Goal: Task Accomplishment & Management: Use online tool/utility

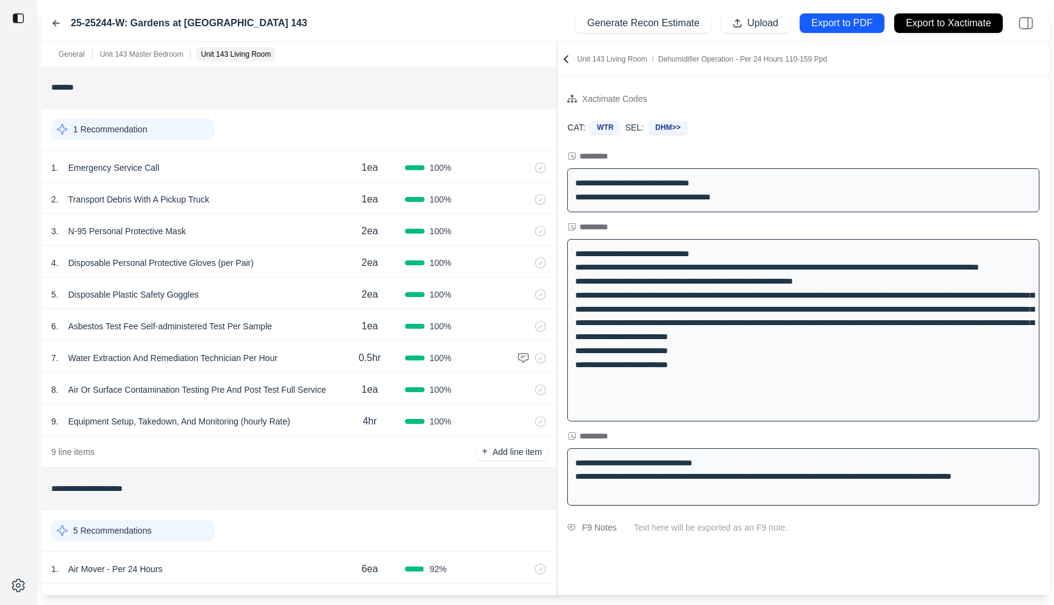
scroll to position [346, 0]
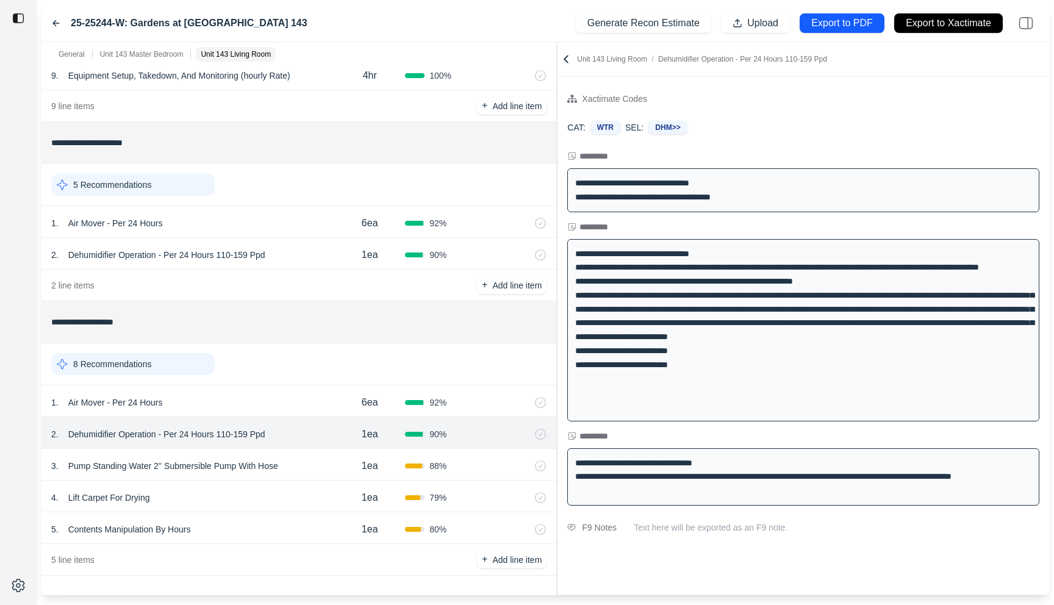
click at [319, 467] on div "3 . Pump Standing Water 2'' Submersible Pump With Hose" at bounding box center [192, 466] width 283 height 17
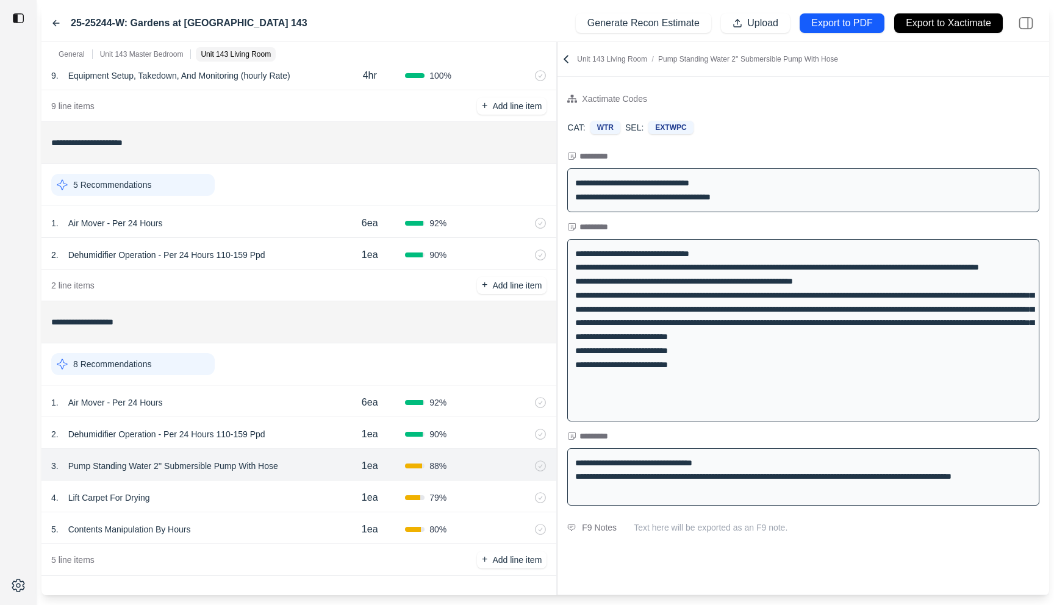
click at [324, 500] on div "4 . Lift Carpet For Drying" at bounding box center [192, 497] width 283 height 17
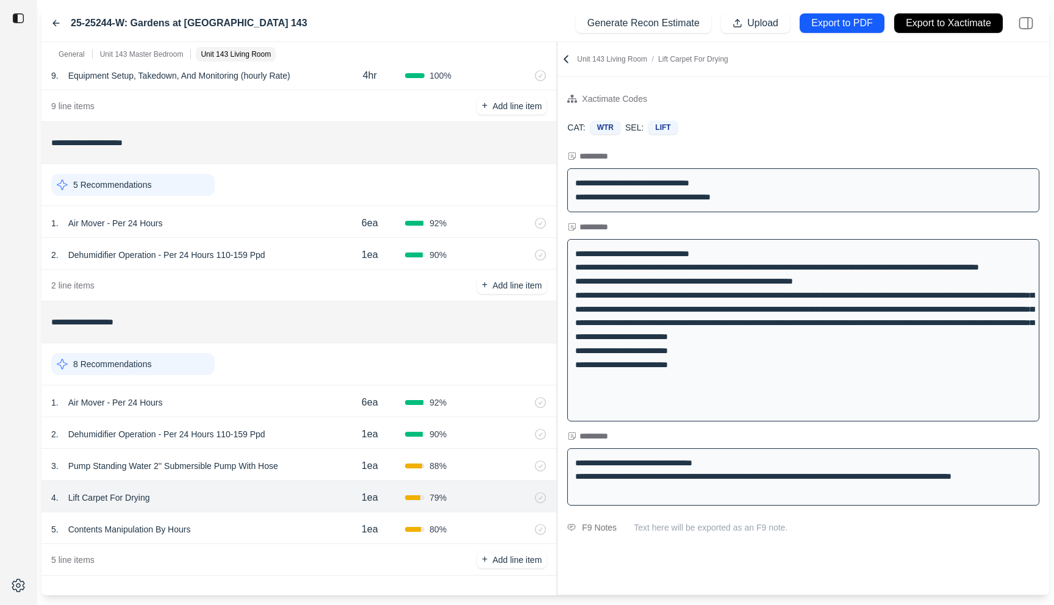
click at [319, 530] on div "5 . Contents Manipulation By Hours" at bounding box center [192, 529] width 283 height 17
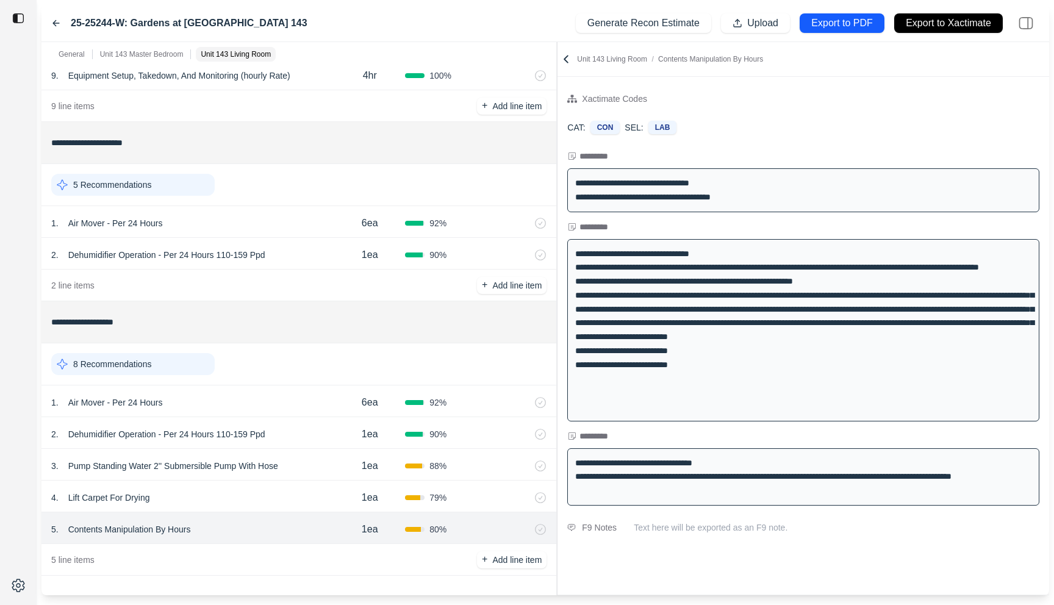
click at [319, 498] on div "4 . Lift Carpet For Drying" at bounding box center [192, 497] width 283 height 17
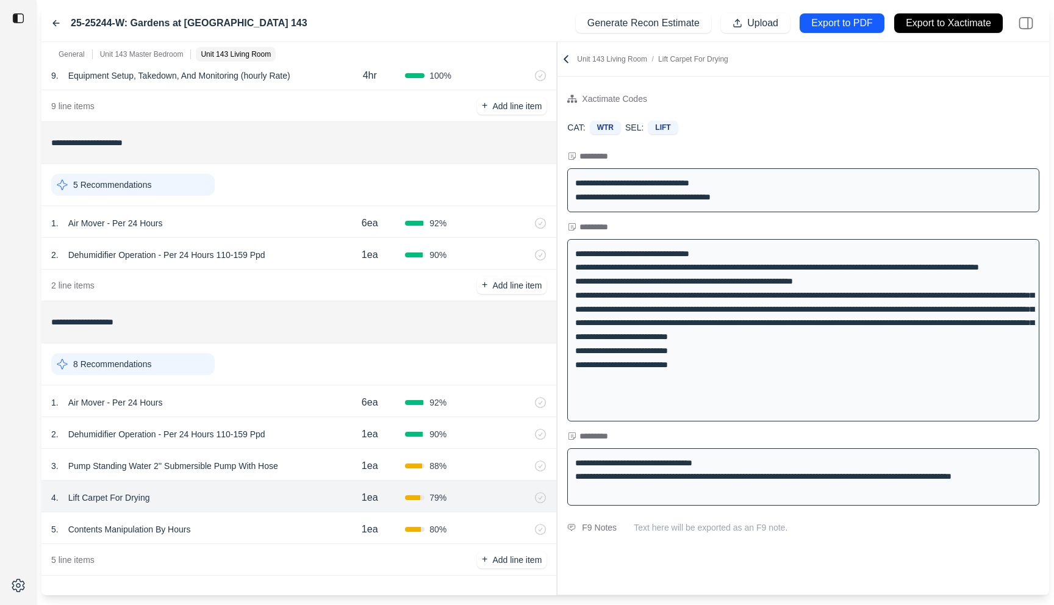
click at [319, 467] on div "3 . Pump Standing Water 2'' Submersible Pump With Hose" at bounding box center [192, 466] width 283 height 17
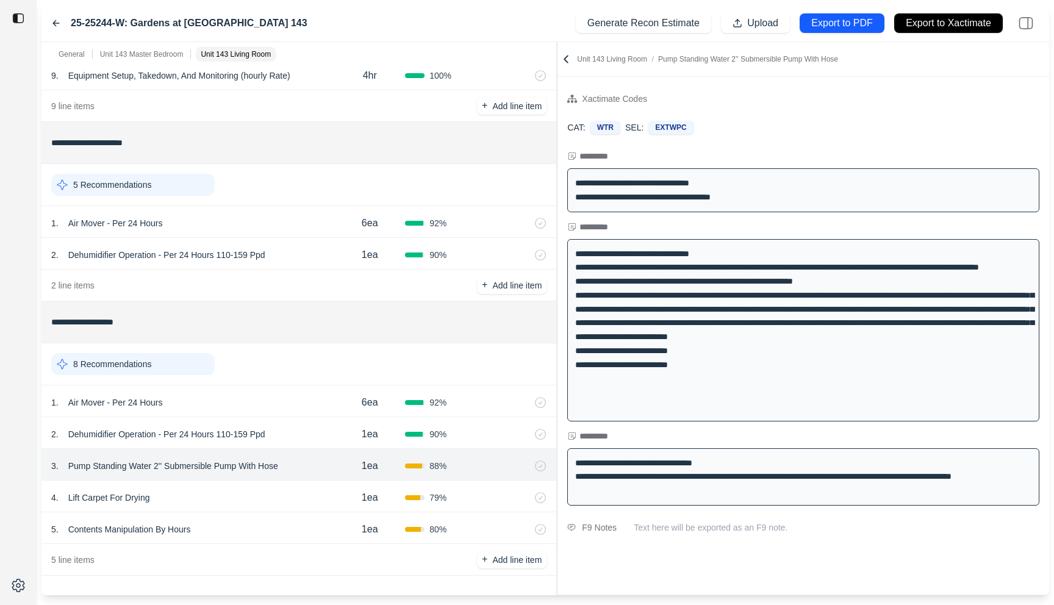
click at [305, 523] on div "5 . Contents Manipulation By Hours" at bounding box center [192, 529] width 283 height 17
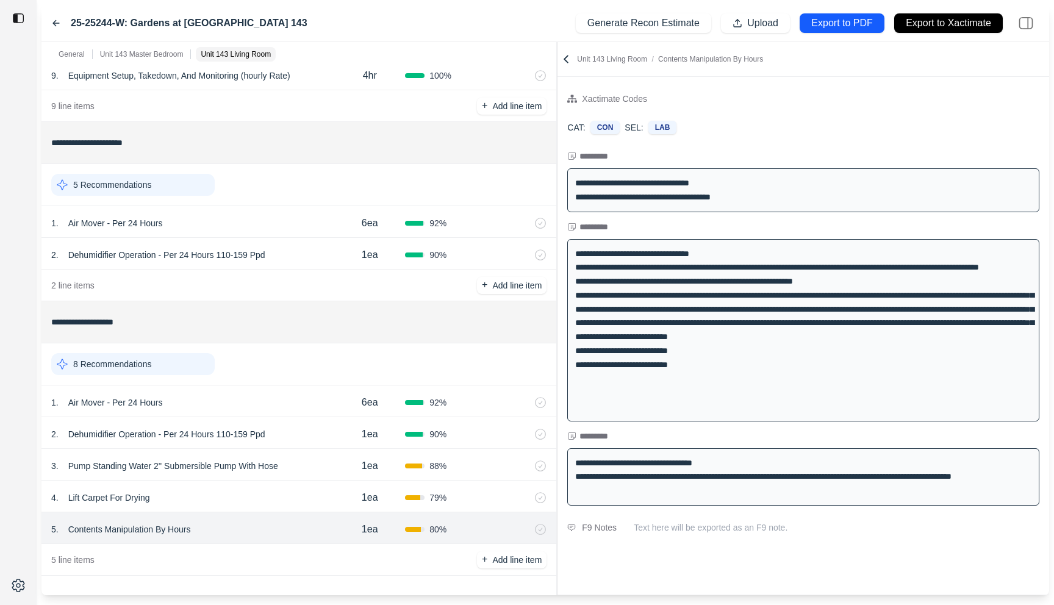
click at [305, 556] on div "5 line items + Add line item" at bounding box center [298, 560] width 515 height 32
click at [308, 509] on div "4 . Lift Carpet For Drying 1ea 79 %" at bounding box center [298, 497] width 515 height 32
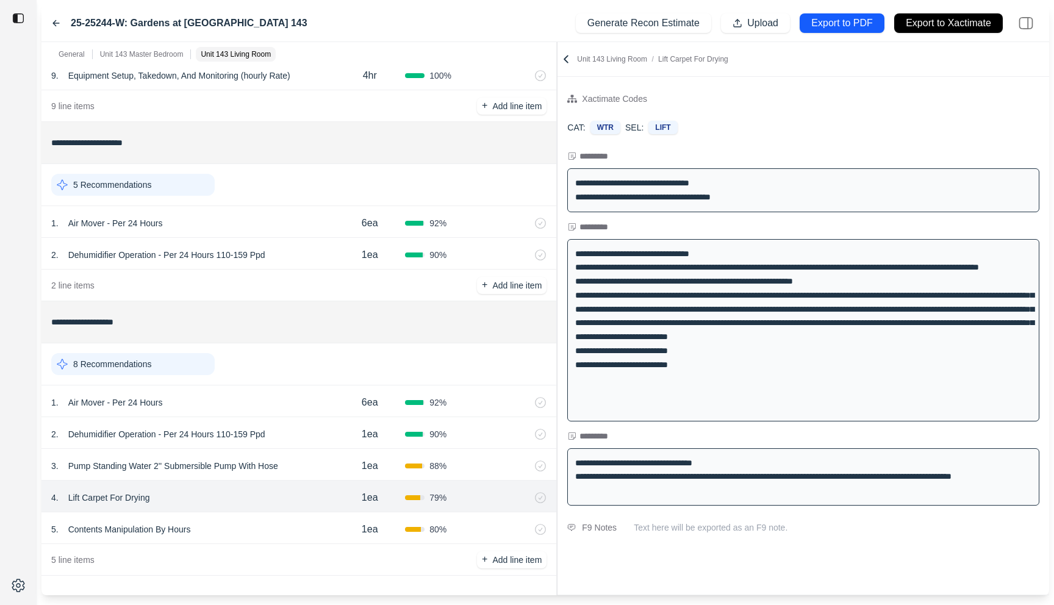
click at [305, 524] on div "5 . Contents Manipulation By Hours" at bounding box center [192, 529] width 283 height 17
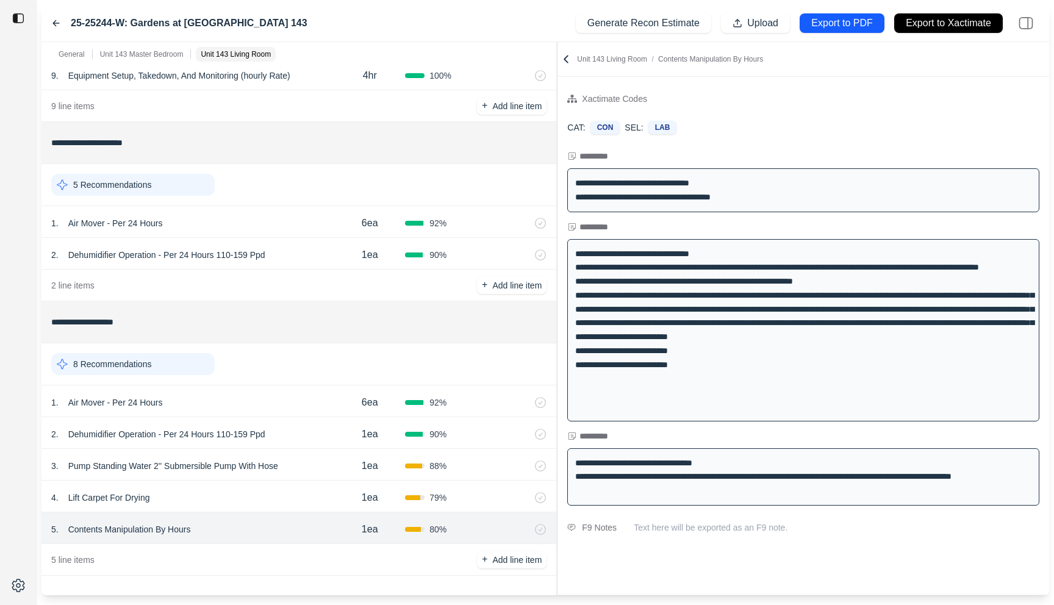
click at [305, 466] on div "3 . Pump Standing Water 2'' Submersible Pump With Hose" at bounding box center [192, 466] width 283 height 17
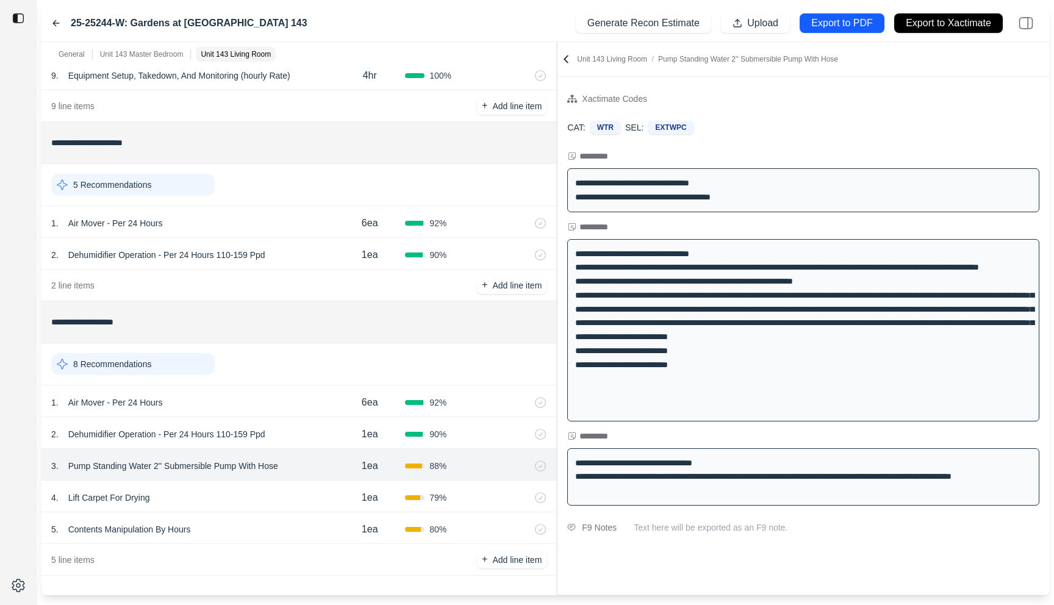
click at [302, 493] on div "4 . Lift Carpet For Drying" at bounding box center [192, 497] width 283 height 17
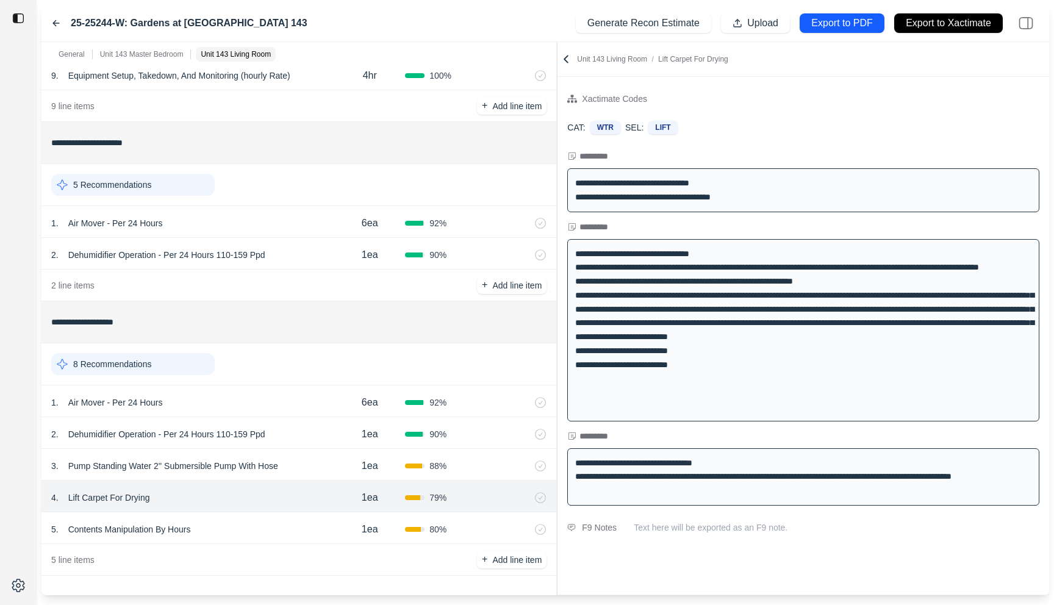
click at [302, 519] on div "5 . Contents Manipulation By Hours 1ea 80 %" at bounding box center [298, 529] width 515 height 32
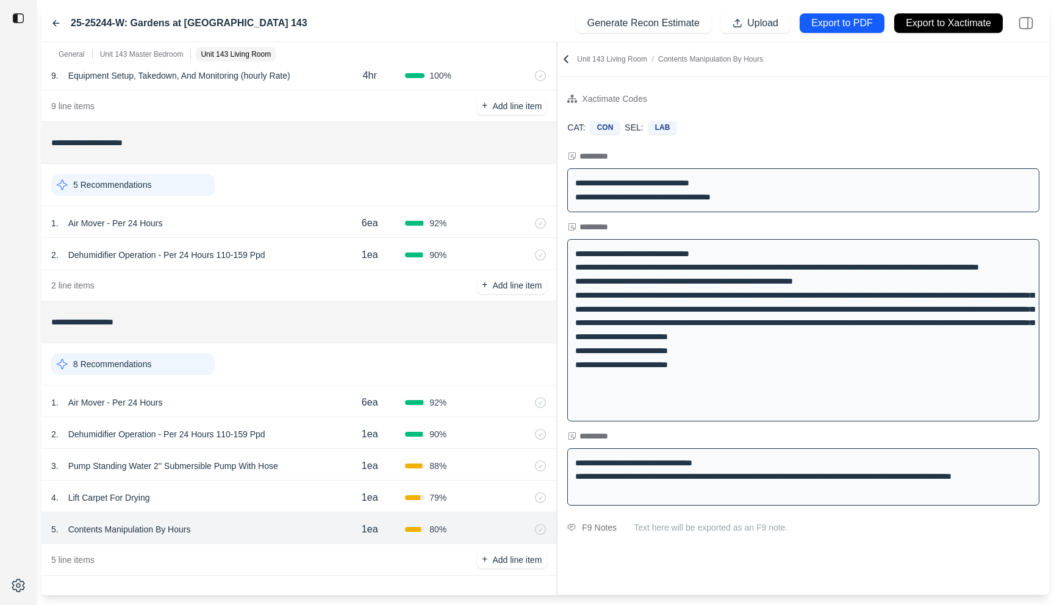
click at [527, 530] on icon at bounding box center [524, 530] width 5 height 7
click at [304, 489] on div "4 . Lift Carpet For Drying" at bounding box center [192, 497] width 283 height 17
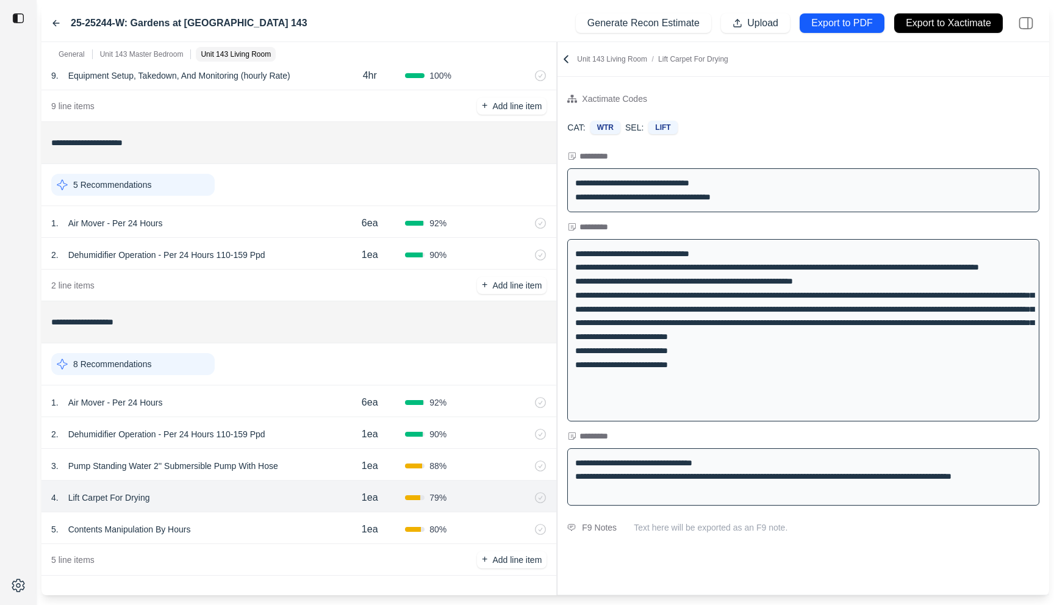
click at [325, 463] on div "3 . Pump Standing Water 2'' Submersible Pump With Hose" at bounding box center [192, 466] width 283 height 17
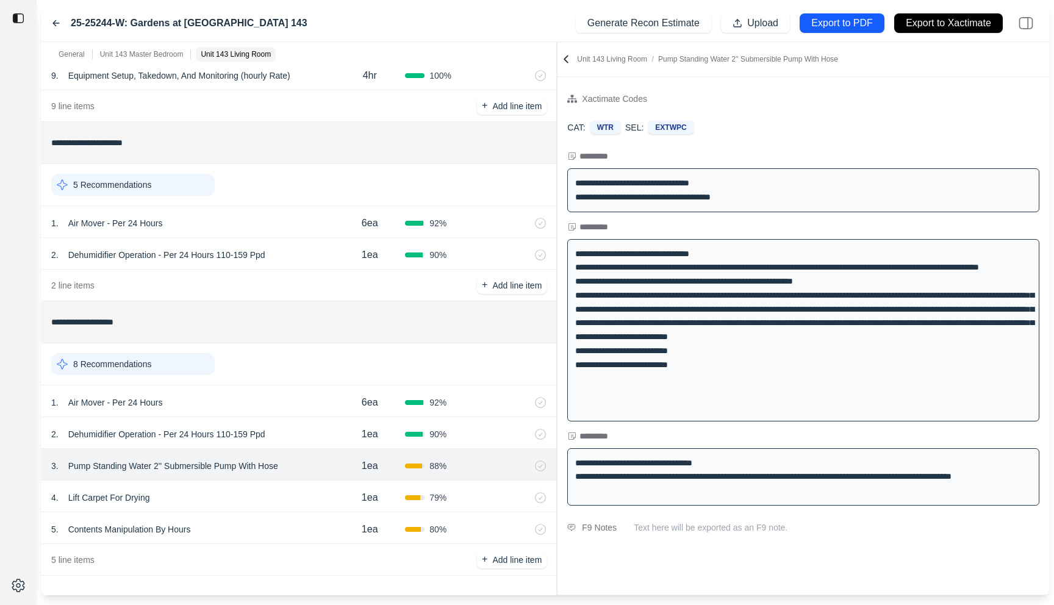
click at [320, 494] on div "4 . Lift Carpet For Drying" at bounding box center [192, 497] width 283 height 17
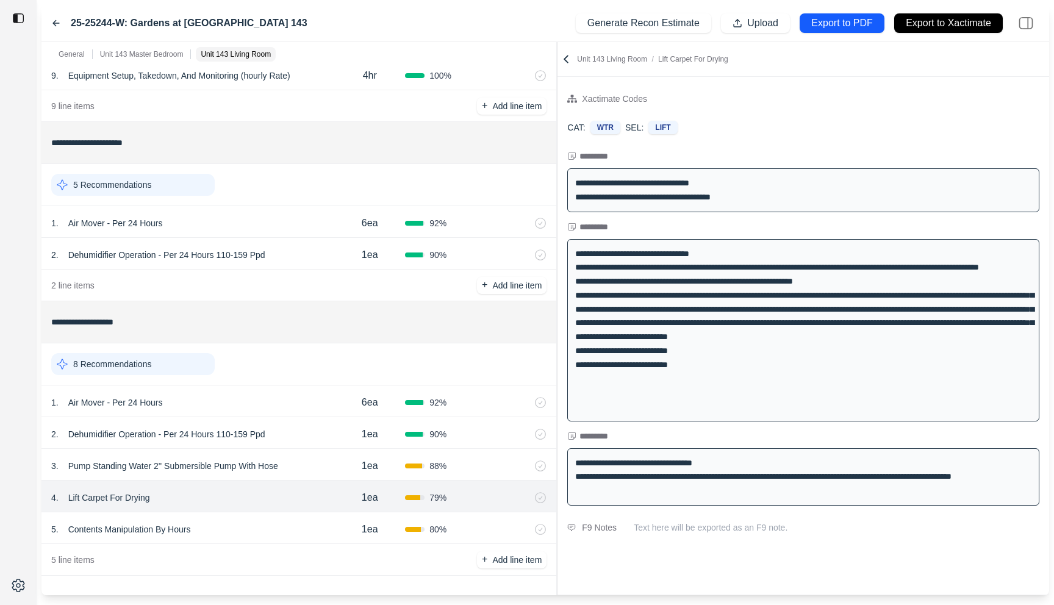
click at [320, 523] on div "5 . Contents Manipulation By Hours" at bounding box center [192, 529] width 283 height 17
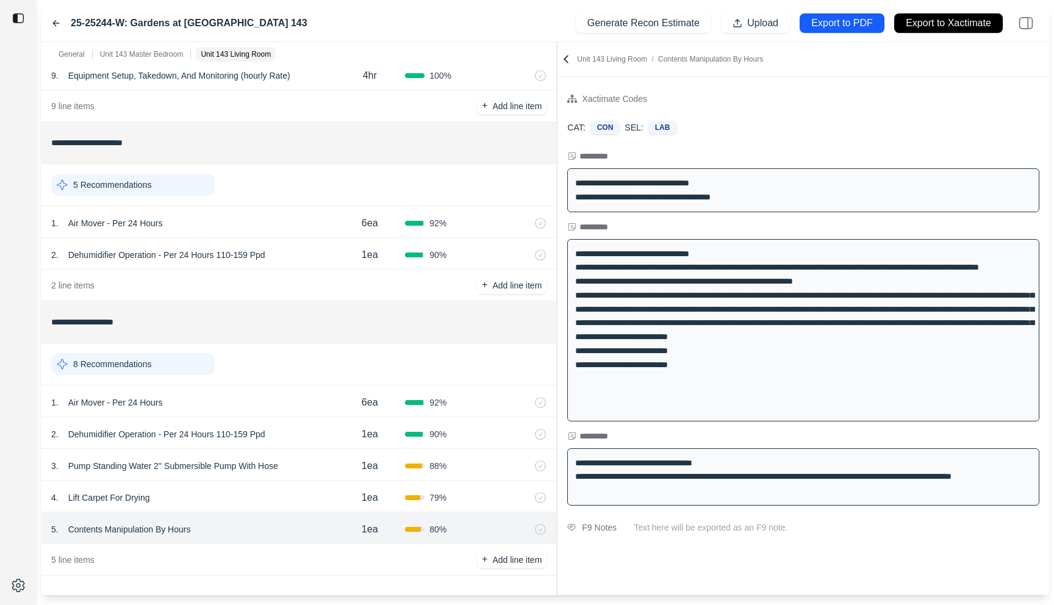
click at [171, 527] on p "Contents Manipulation By Hours" at bounding box center [129, 529] width 132 height 17
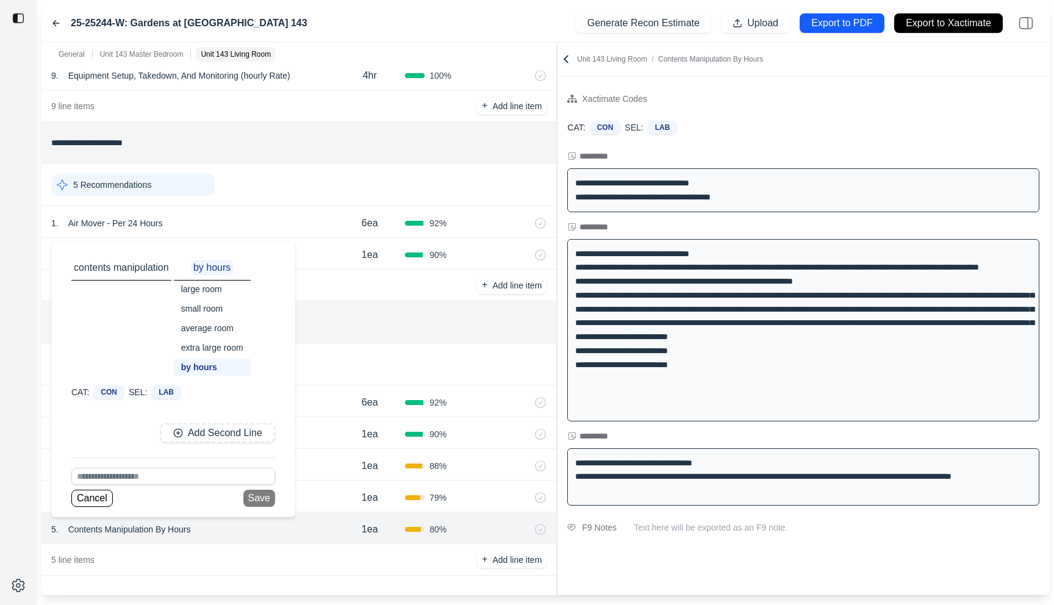
click at [201, 290] on div "large room" at bounding box center [212, 289] width 77 height 17
click at [257, 502] on button "Save" at bounding box center [259, 498] width 32 height 17
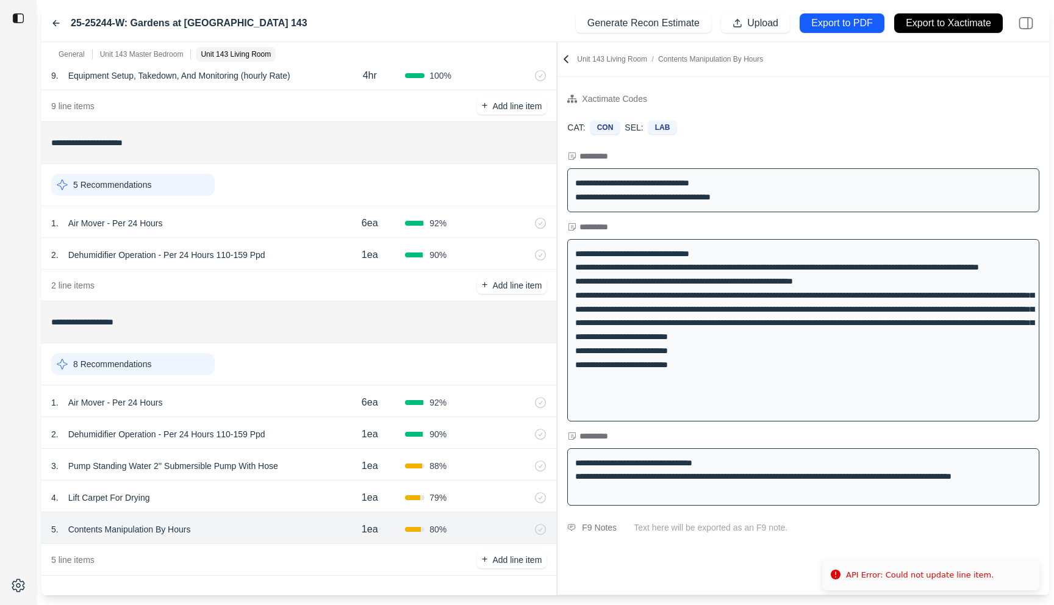
click at [753, 574] on div "**********" at bounding box center [804, 336] width 492 height 518
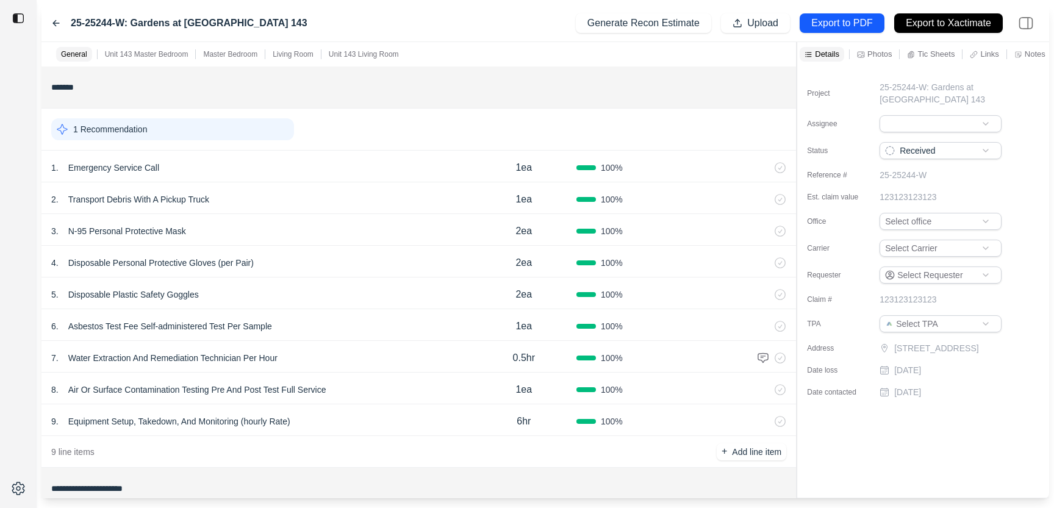
click at [299, 53] on p "Living Room" at bounding box center [293, 54] width 41 height 10
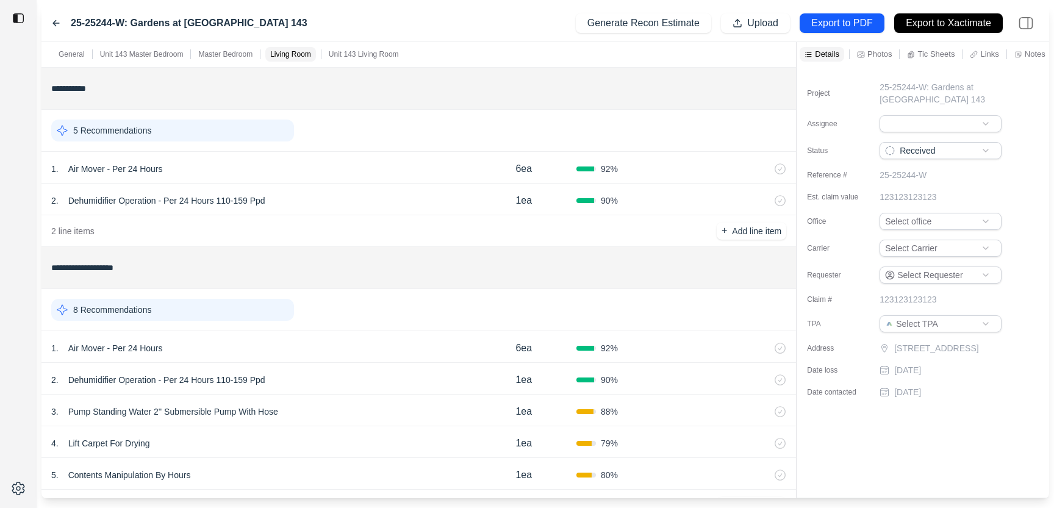
scroll to position [760, 0]
click at [1027, 51] on p "Notes" at bounding box center [1035, 54] width 21 height 10
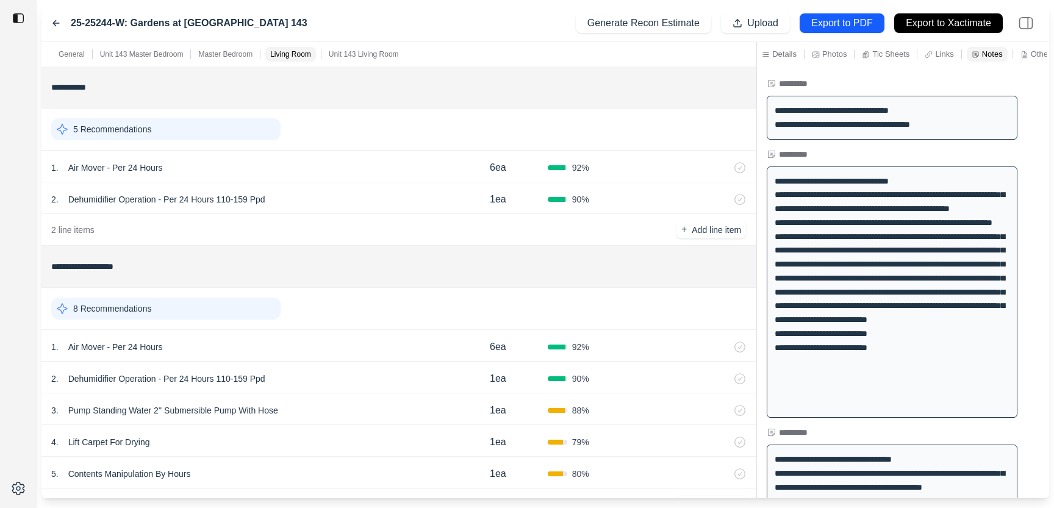
click at [757, 102] on div at bounding box center [757, 270] width 1 height 456
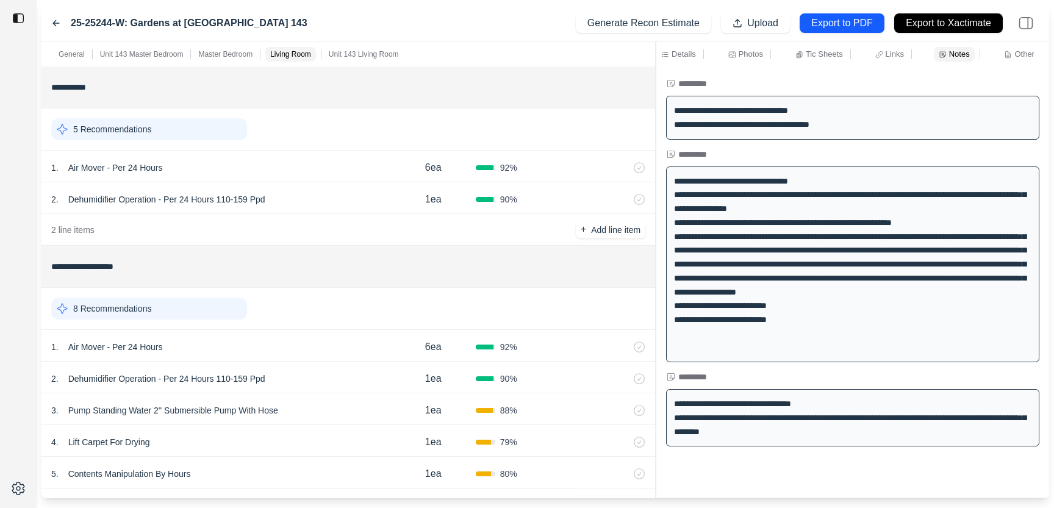
scroll to position [0, 0]
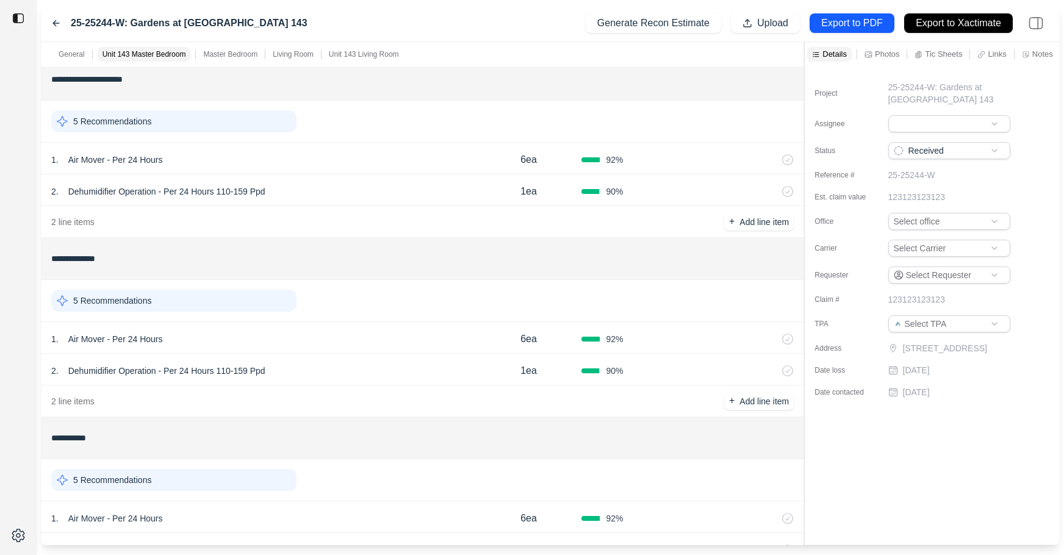
scroll to position [410, 0]
click at [354, 359] on div "2 . Dehumidifier Operation - Per 24 Hours 110-159 Ppd 1ea 90 %" at bounding box center [422, 369] width 762 height 32
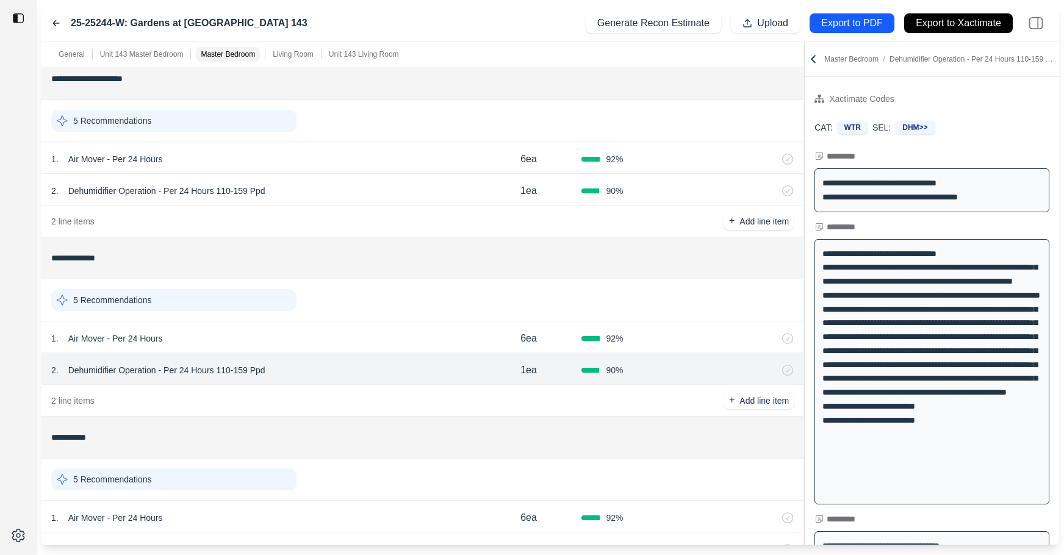
click at [354, 331] on div "1 . Air Mover - Per 24 Hours" at bounding box center [263, 338] width 425 height 17
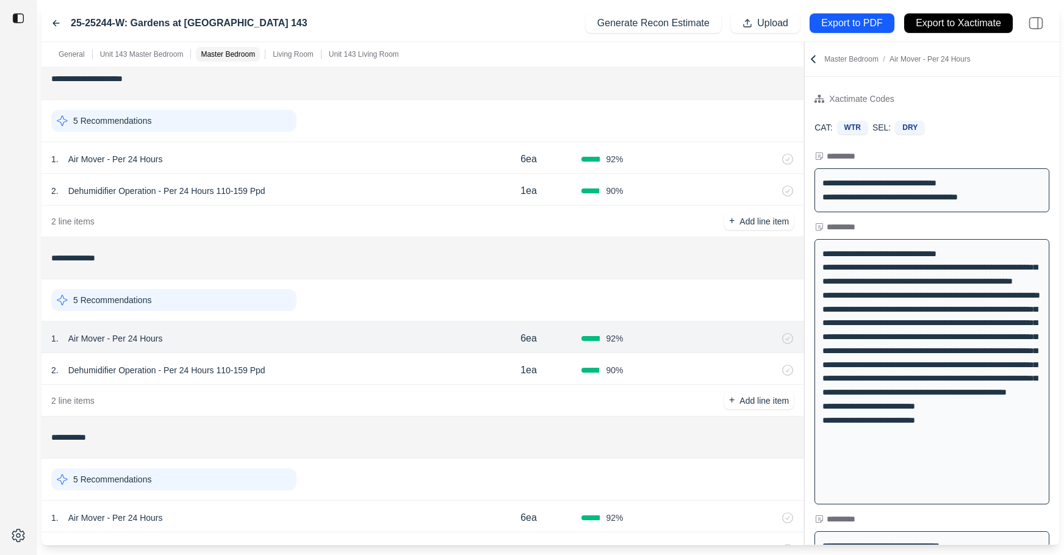
scroll to position [755, 0]
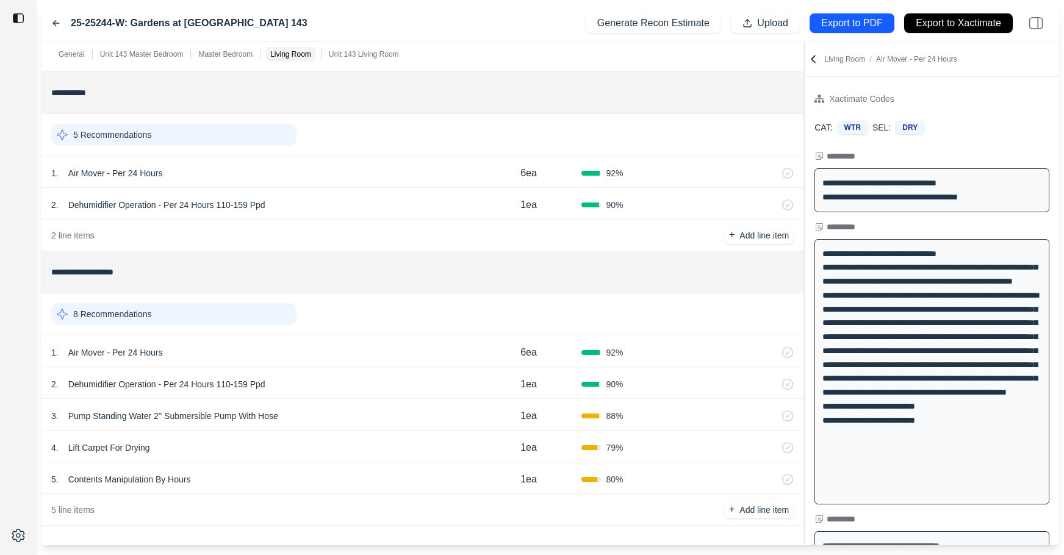
click at [382, 356] on div "1 . Air Mover - Per 24 Hours" at bounding box center [263, 352] width 425 height 17
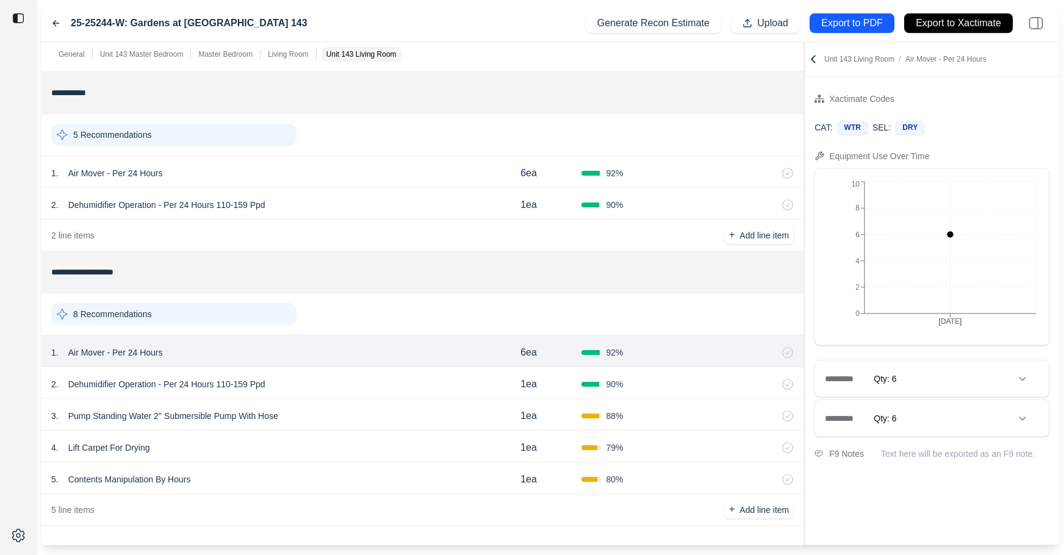
click at [375, 392] on div "2 . Dehumidifier Operation - Per 24 Hours 110-159 Ppd" at bounding box center [263, 384] width 425 height 17
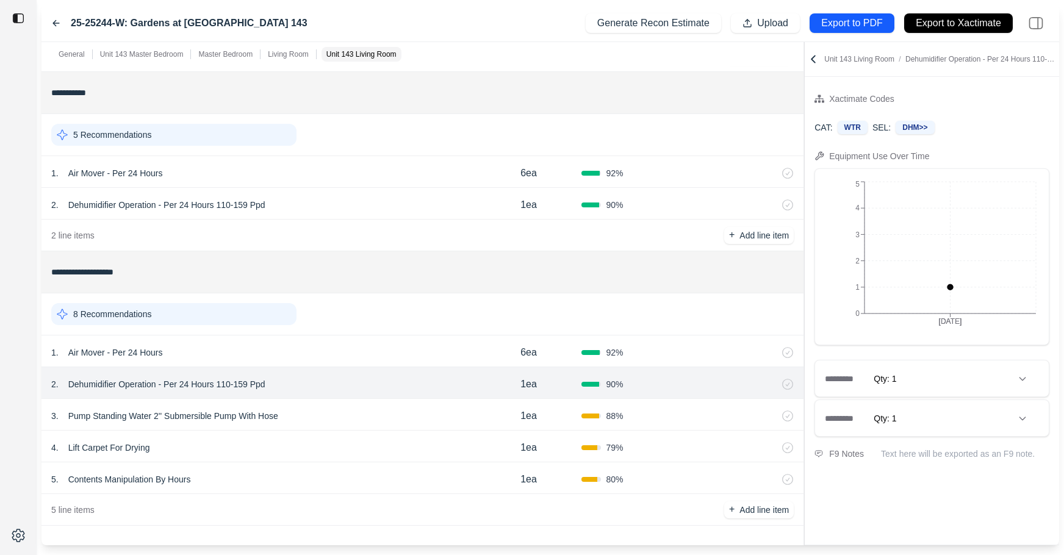
click at [375, 443] on div "4 . Lift Carpet For Drying" at bounding box center [263, 447] width 425 height 17
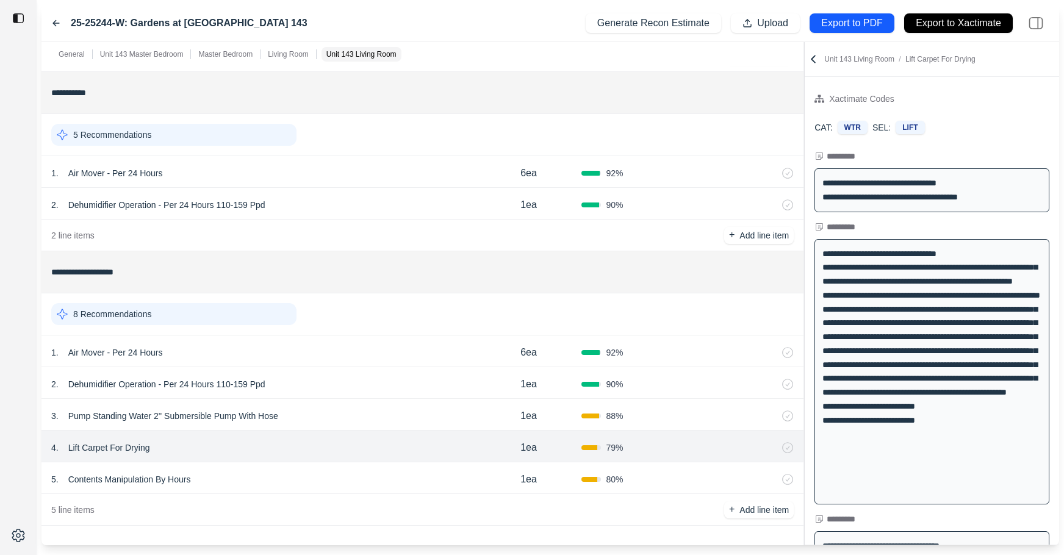
click at [374, 467] on div "5 . Contents Manipulation By Hours 1ea 80 %" at bounding box center [422, 478] width 762 height 32
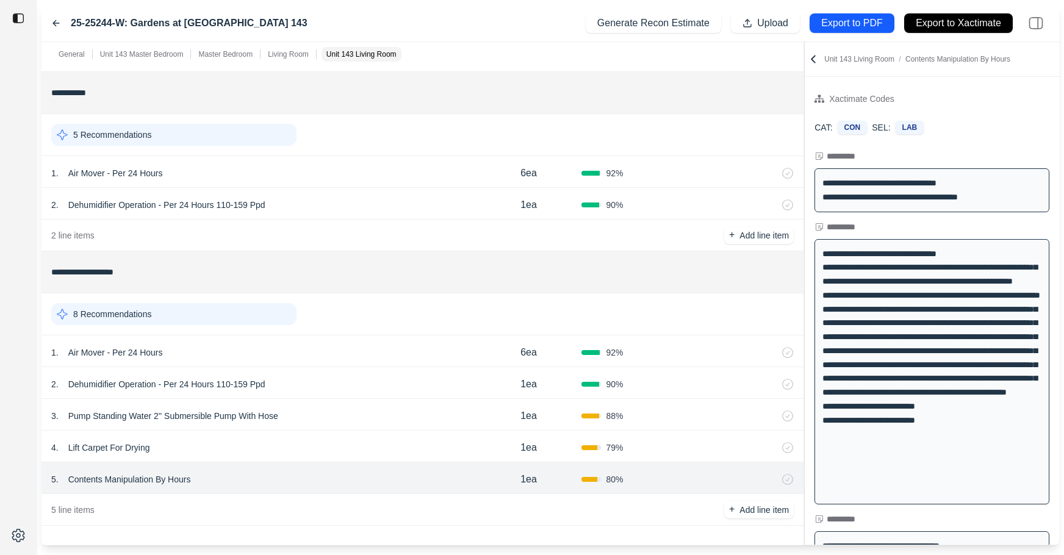
click at [769, 479] on icon at bounding box center [772, 480] width 10 height 10
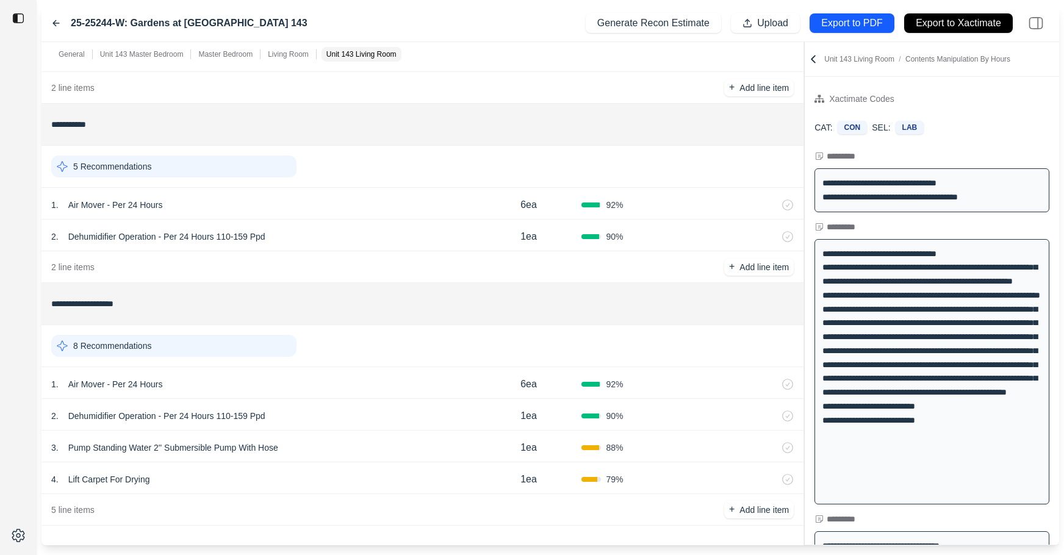
scroll to position [723, 0]
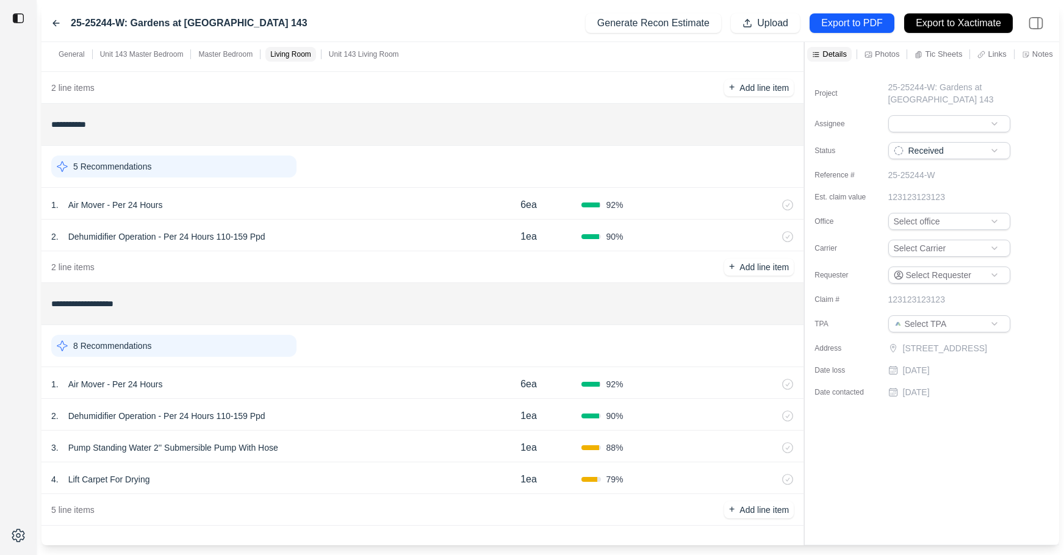
click at [371, 481] on div "4 . Lift Carpet For Drying" at bounding box center [263, 479] width 425 height 17
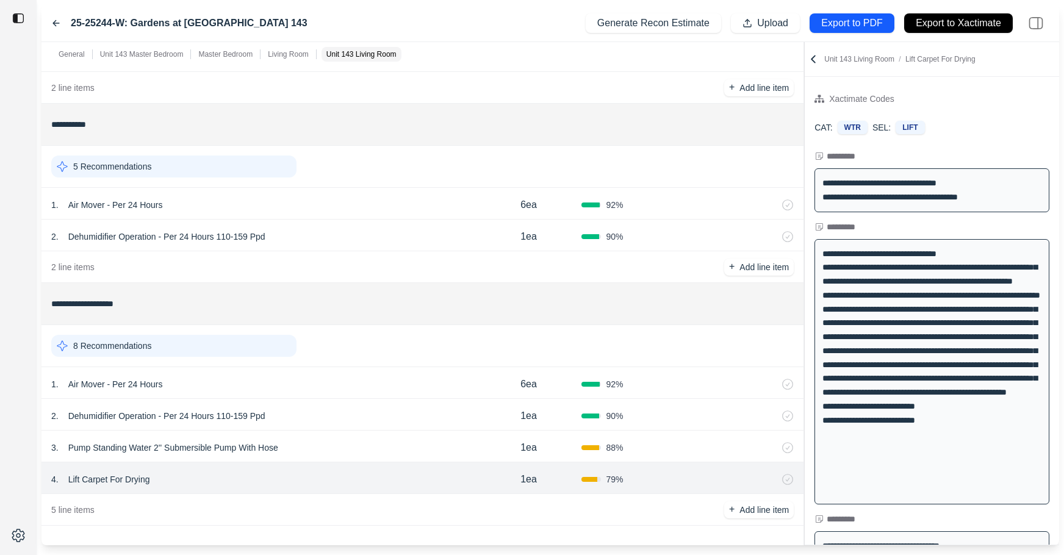
click at [375, 452] on div "3 . Pump Standing Water 2'' Submersible Pump With Hose" at bounding box center [263, 447] width 425 height 17
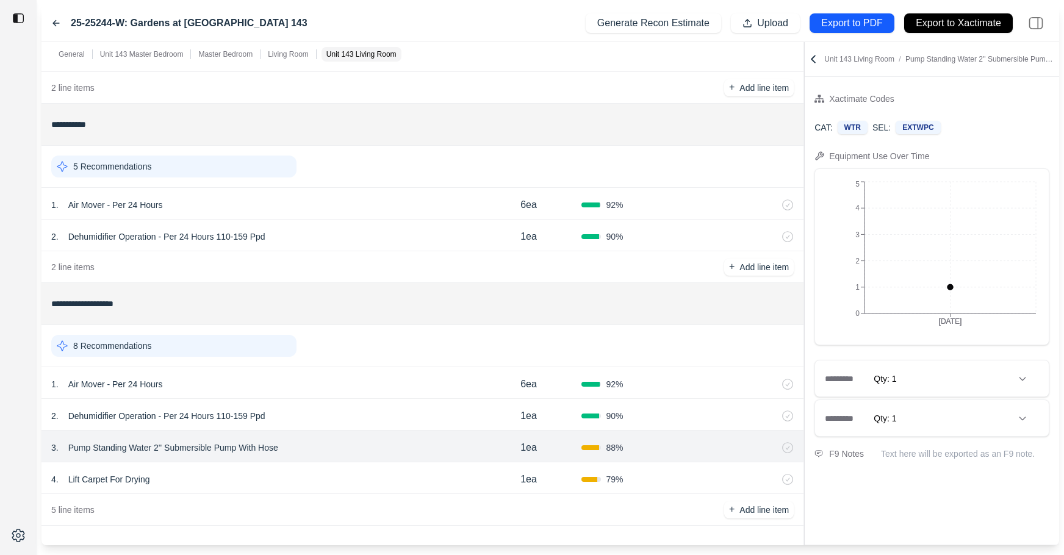
click at [380, 389] on div "1 . Air Mover - Per 24 Hours" at bounding box center [263, 384] width 425 height 17
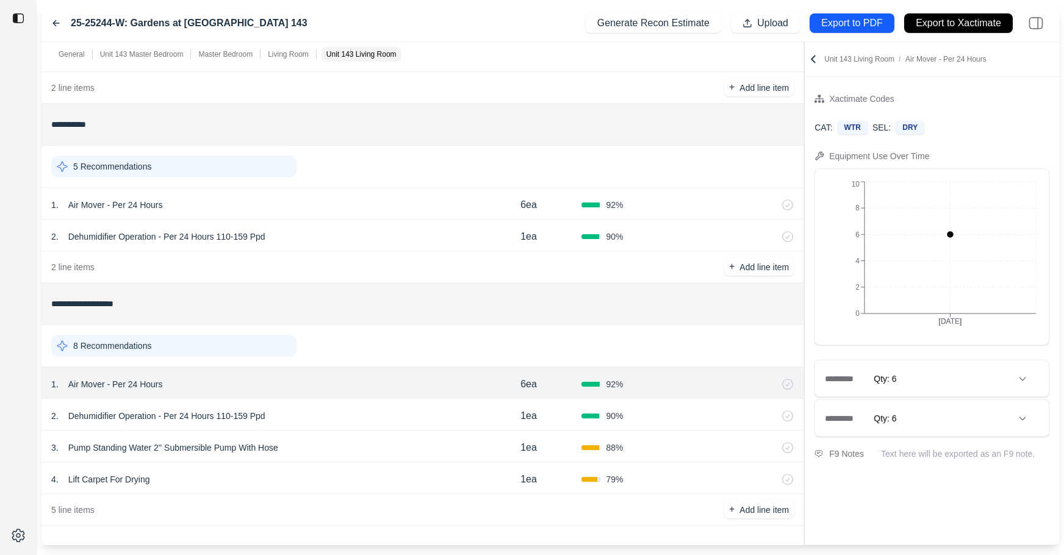
click at [339, 476] on div "4 . Lift Carpet For Drying" at bounding box center [263, 479] width 425 height 17
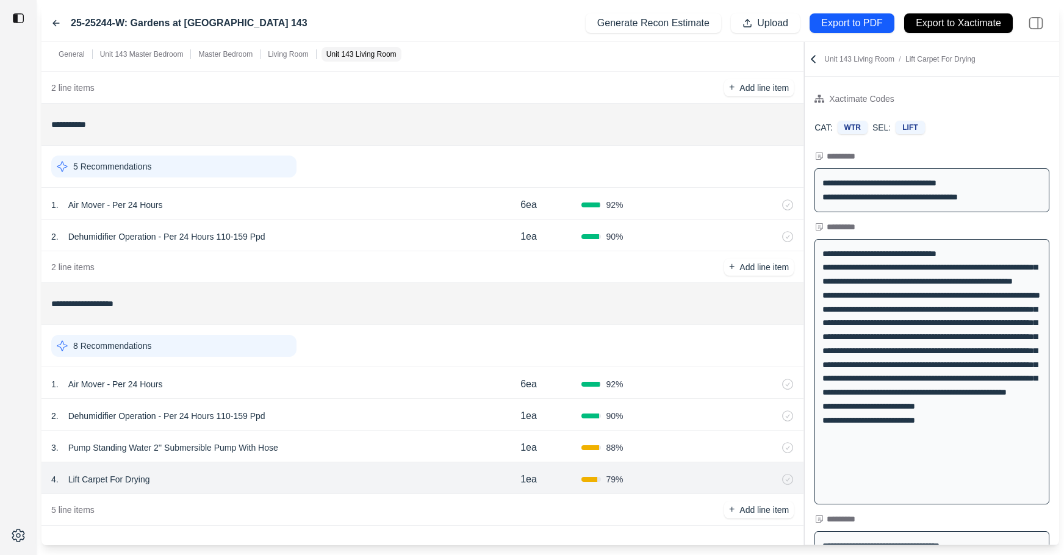
click at [351, 428] on div "2 . Dehumidifier Operation - Per 24 Hours 110-159 Ppd 1ea 90 %" at bounding box center [422, 415] width 762 height 32
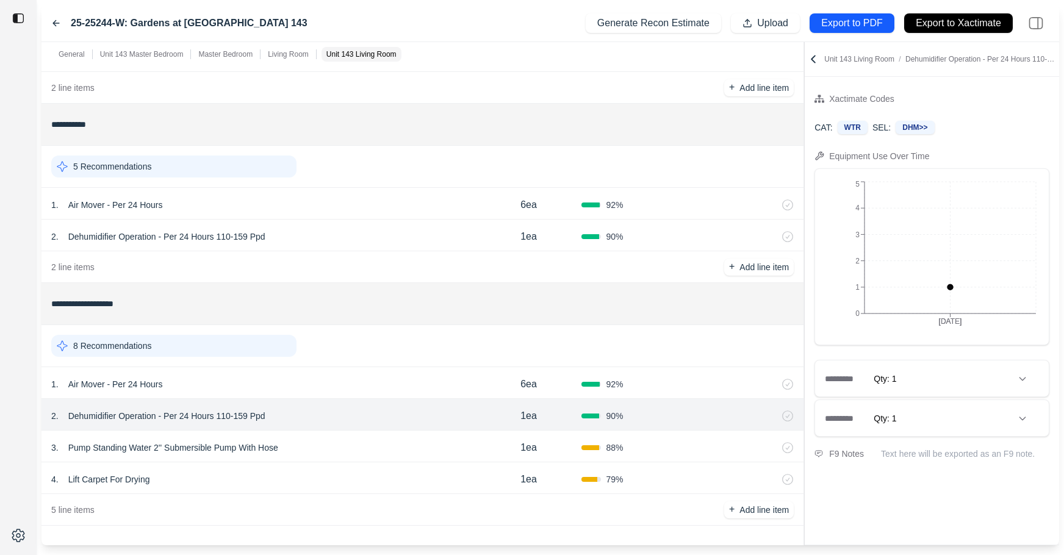
click at [351, 411] on div "2 . Dehumidifier Operation - Per 24 Hours 110-159 Ppd" at bounding box center [263, 416] width 425 height 17
click at [332, 494] on div "5 line items + Add line item" at bounding box center [422, 510] width 762 height 32
click at [333, 476] on div "4 . Lift Carpet For Drying" at bounding box center [263, 479] width 425 height 17
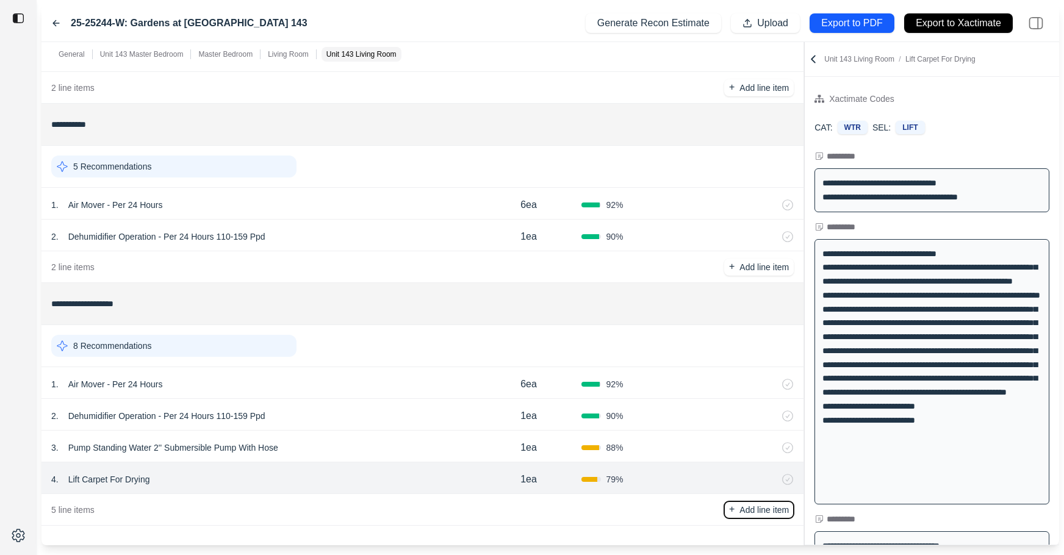
click at [733, 508] on p "+" at bounding box center [731, 510] width 5 height 14
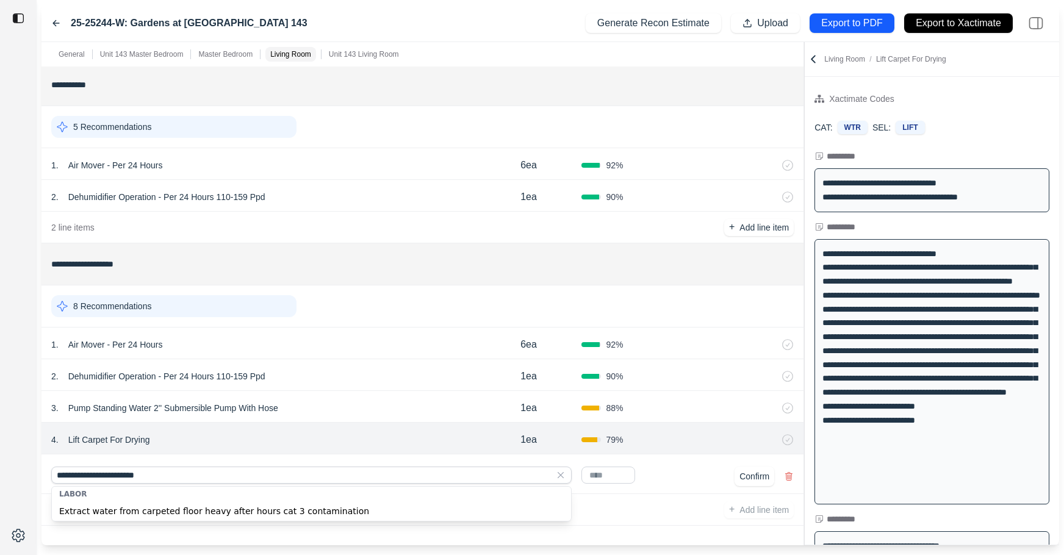
click at [222, 506] on div "Extract water from carpeted floor heavy after hours cat 3 contamination" at bounding box center [311, 512] width 519 height 20
type input "**********"
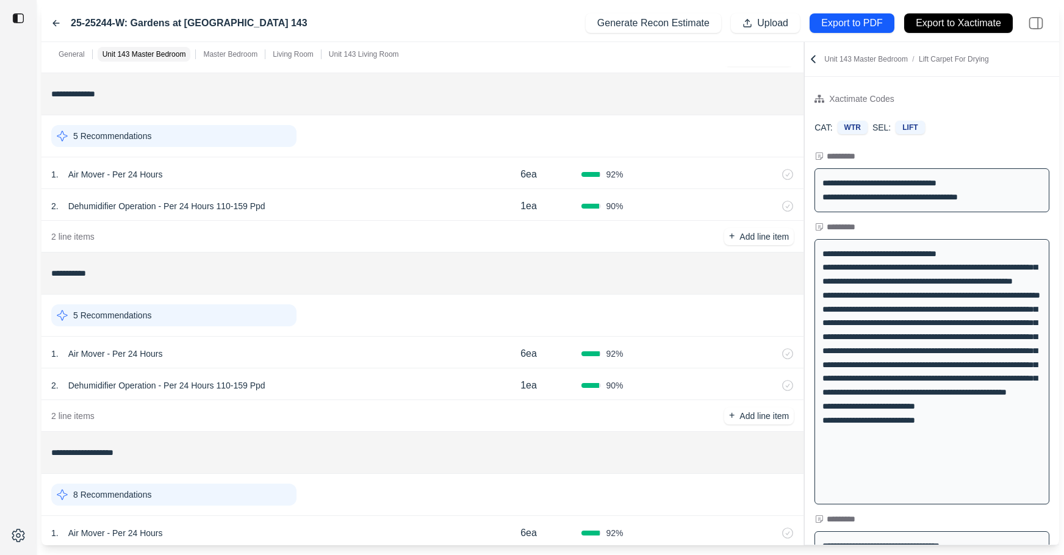
scroll to position [839, 0]
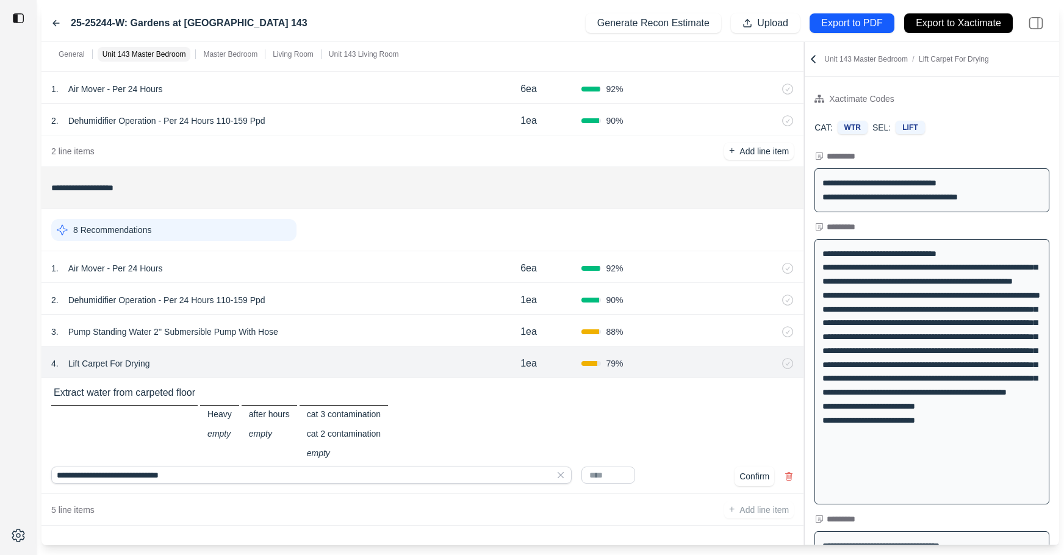
click at [608, 474] on input "text" at bounding box center [608, 475] width 54 height 17
type input "*"
click at [752, 483] on button "Confirm" at bounding box center [755, 477] width 40 height 20
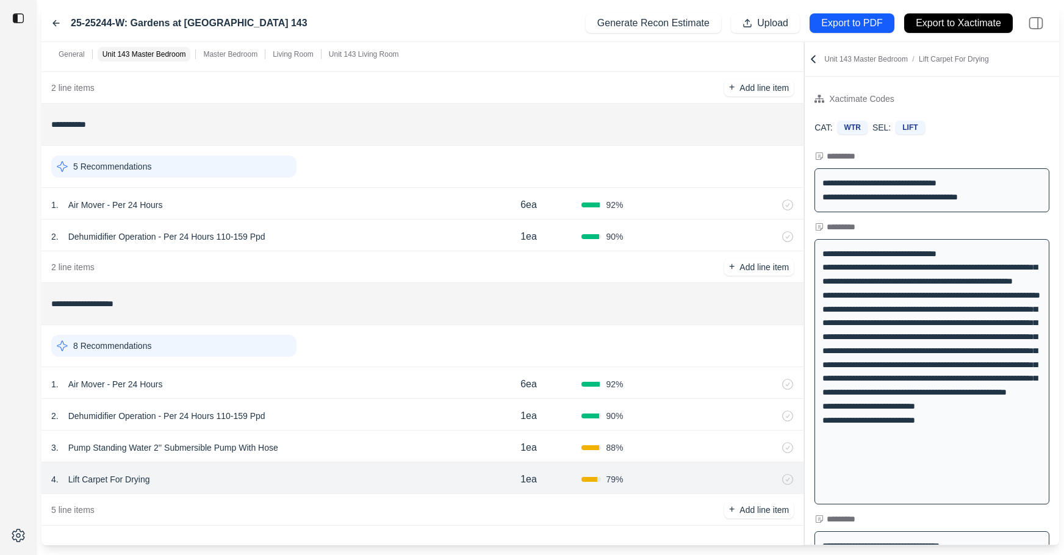
scroll to position [755, 0]
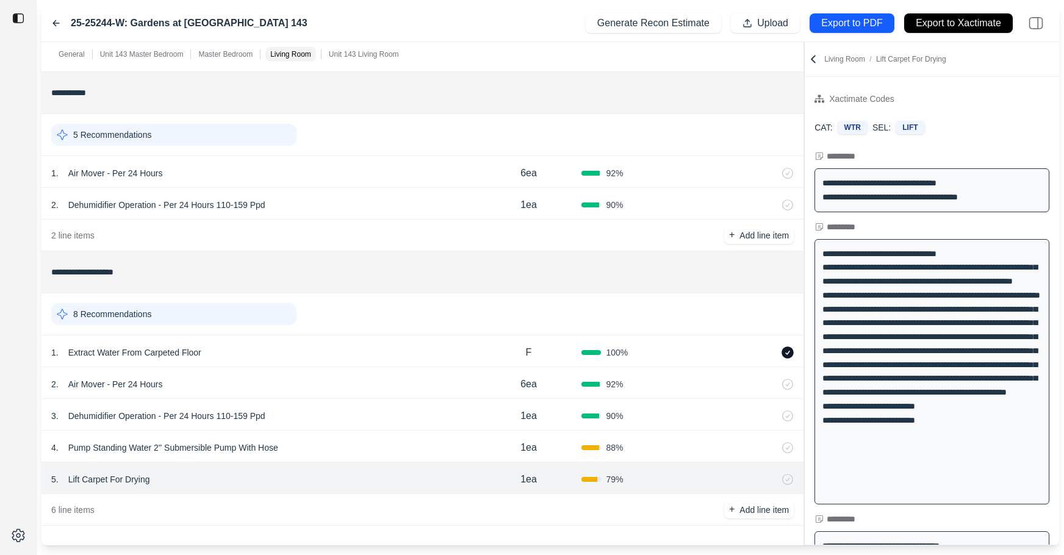
click at [794, 350] on icon at bounding box center [788, 353] width 12 height 12
click at [424, 358] on div "1 . Extract Water From Carpeted Floor" at bounding box center [263, 352] width 425 height 17
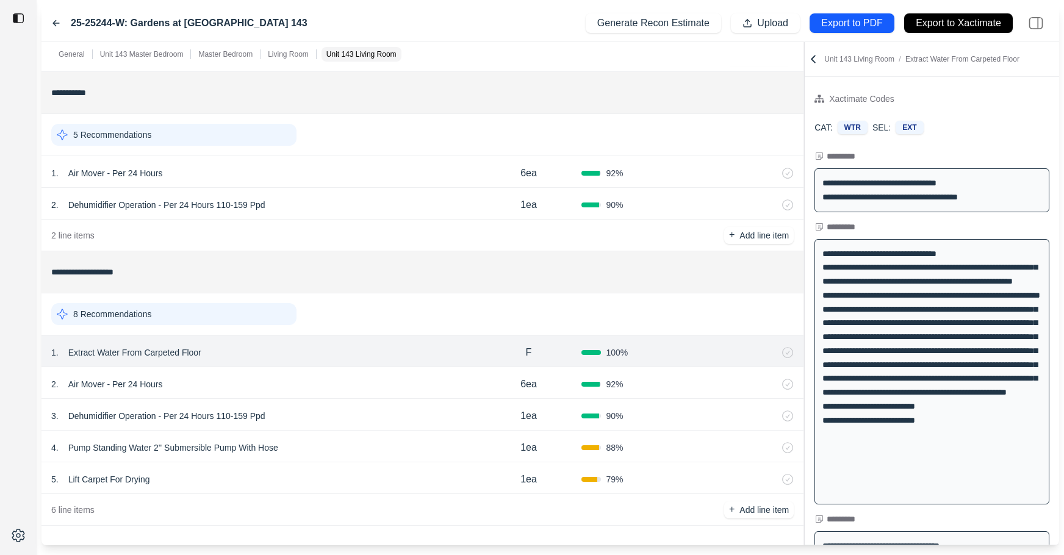
scroll to position [13, 0]
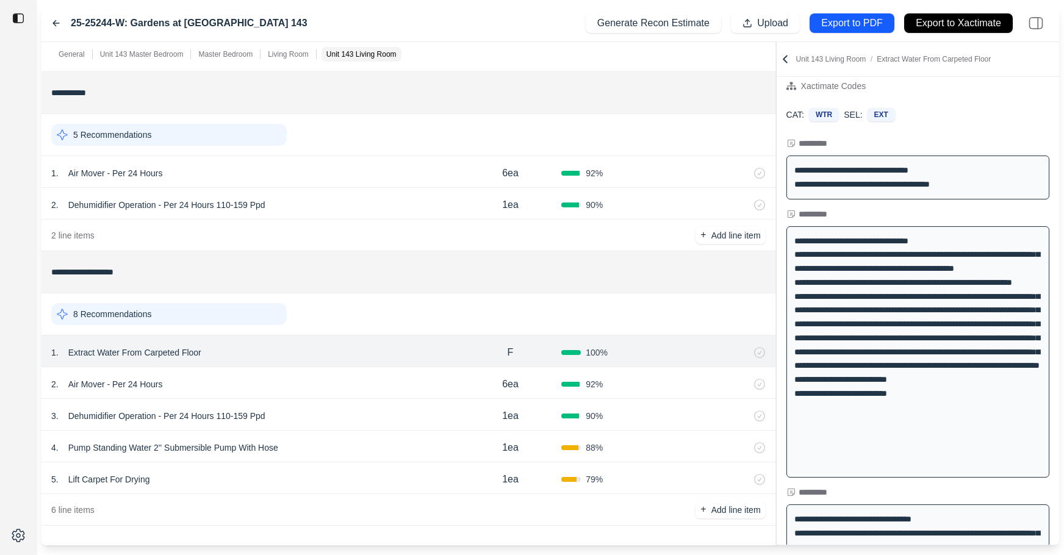
click at [776, 318] on div at bounding box center [776, 293] width 1 height 503
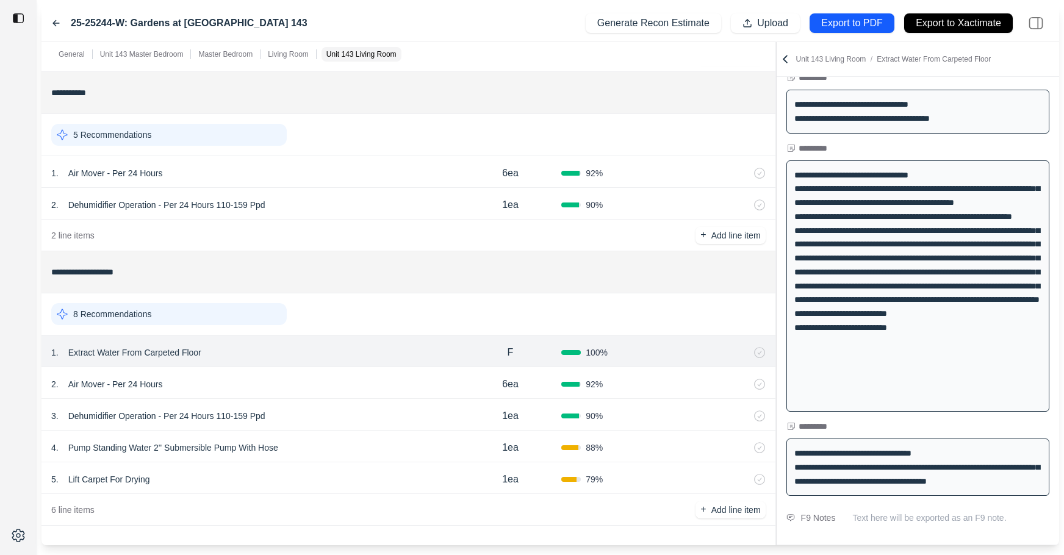
scroll to position [79, 0]
click at [306, 446] on div "4 . Pump Standing Water 2'' Submersible Pump With Hose" at bounding box center [255, 447] width 408 height 17
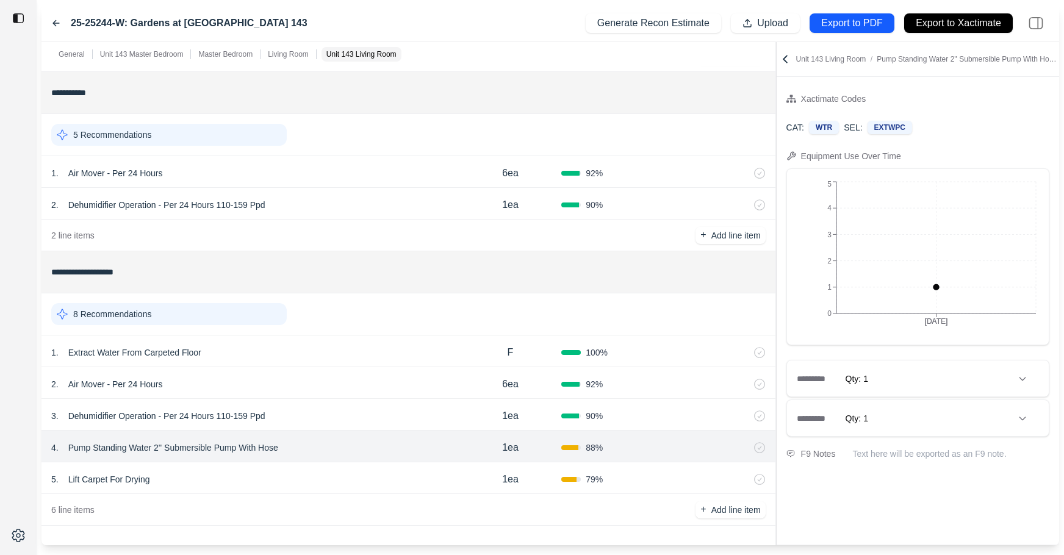
click at [328, 415] on div "3 . Dehumidifier Operation - Per 24 Hours 110-159 Ppd" at bounding box center [255, 416] width 408 height 17
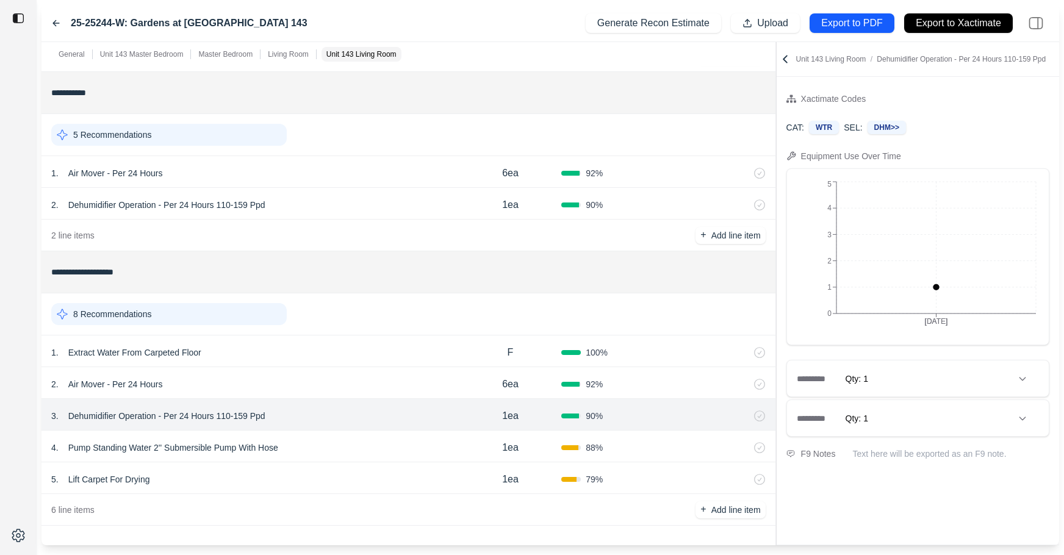
click at [334, 381] on div "2 . Air Mover - Per 24 Hours" at bounding box center [255, 384] width 408 height 17
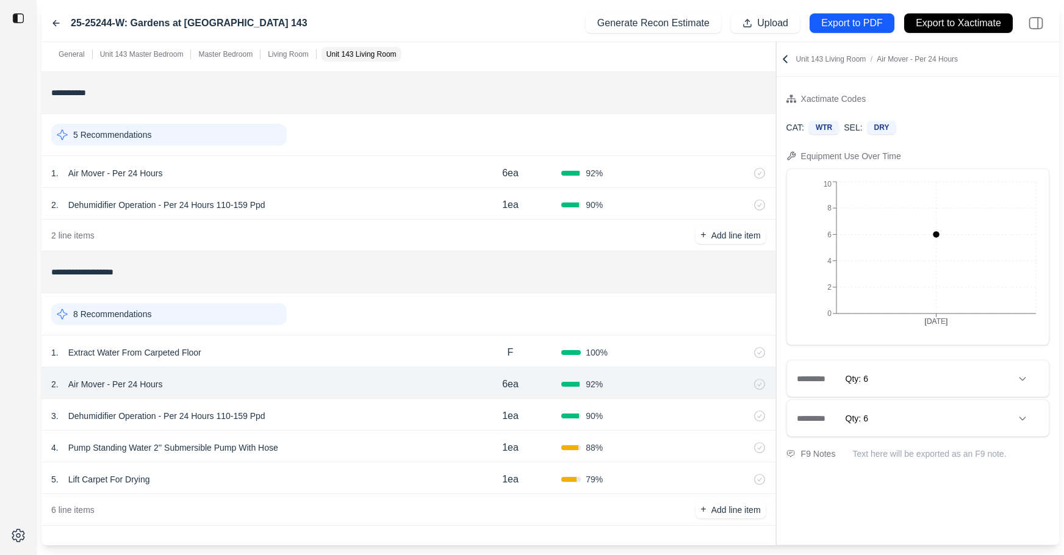
click at [337, 364] on div "1 . Extract Water From Carpeted Floor F 100 %" at bounding box center [408, 352] width 734 height 32
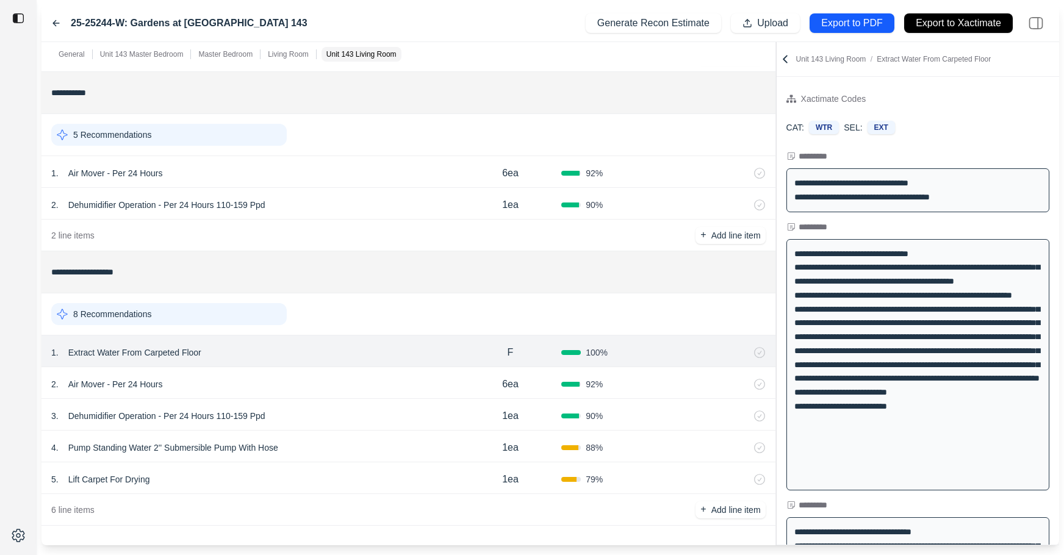
click at [59, 20] on icon at bounding box center [56, 23] width 10 height 10
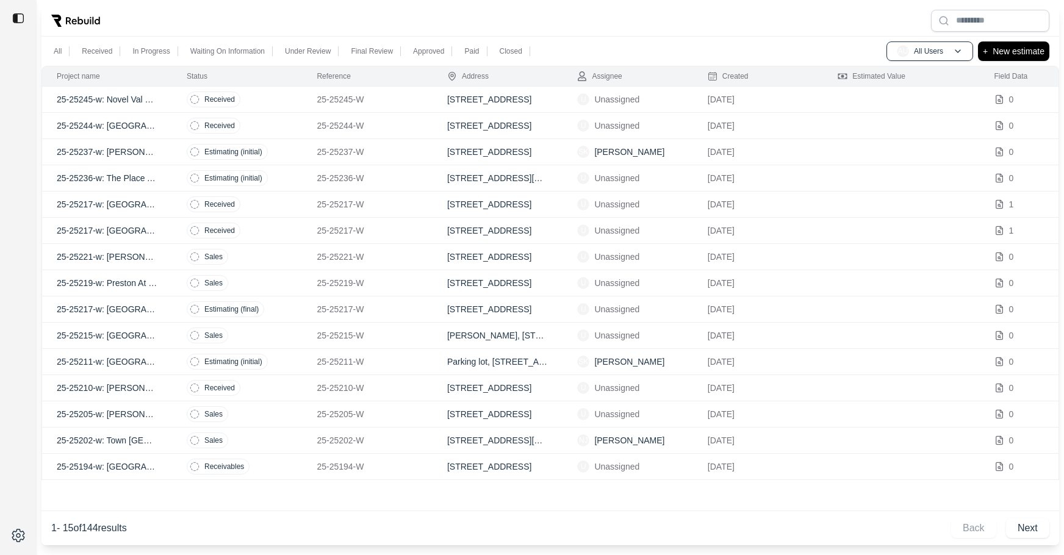
click at [267, 103] on td "Received" at bounding box center [237, 100] width 130 height 26
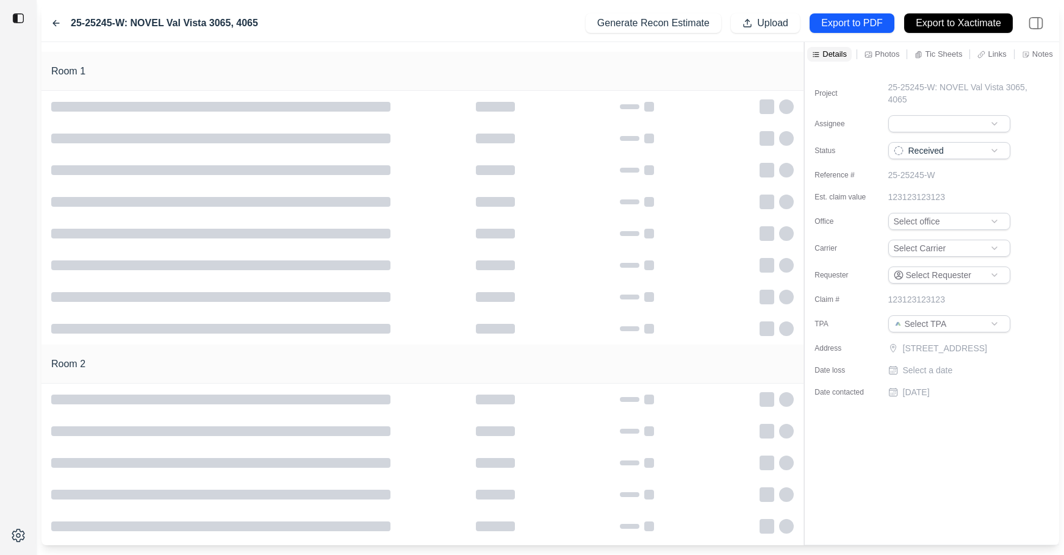
click at [57, 25] on icon at bounding box center [56, 23] width 10 height 10
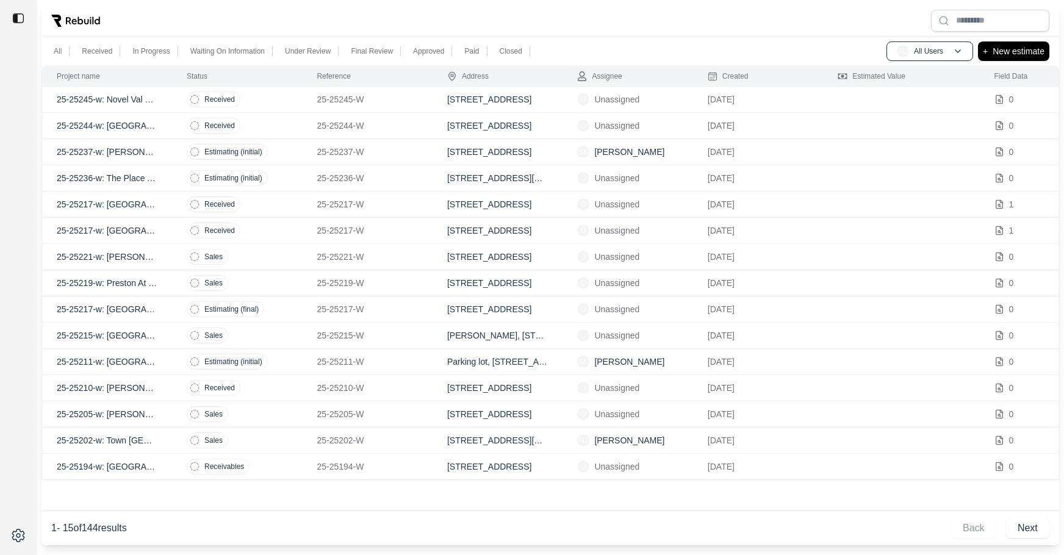
click at [290, 134] on td "Received" at bounding box center [237, 126] width 130 height 26
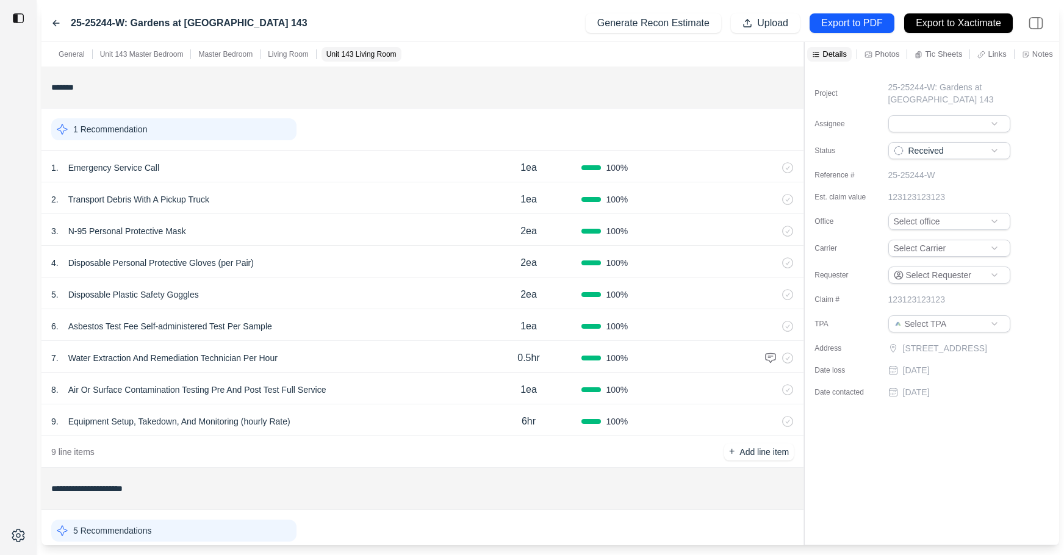
click at [228, 52] on p "Master Bedroom" at bounding box center [225, 54] width 54 height 10
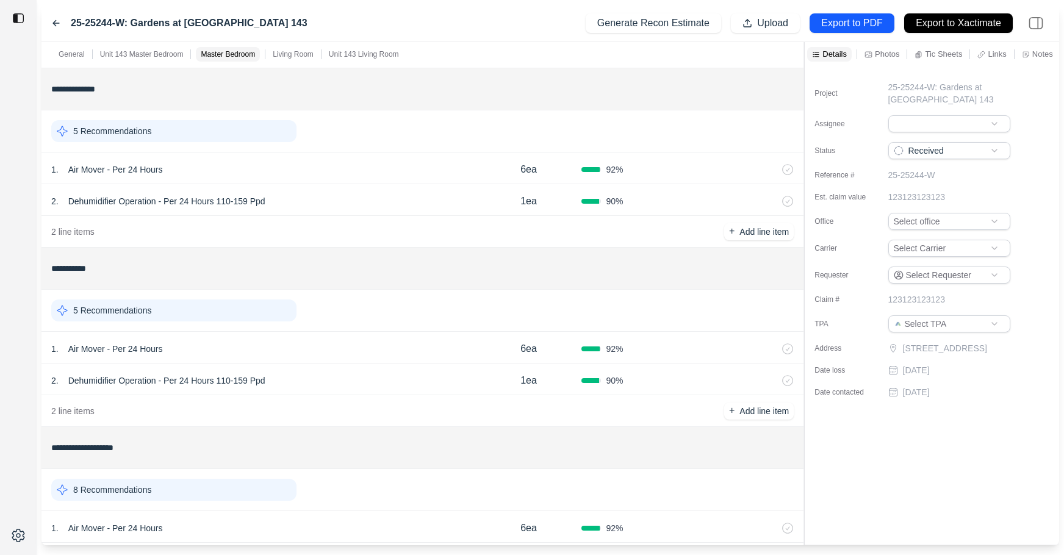
scroll to position [581, 0]
click at [299, 49] on p "Living Room" at bounding box center [293, 54] width 41 height 10
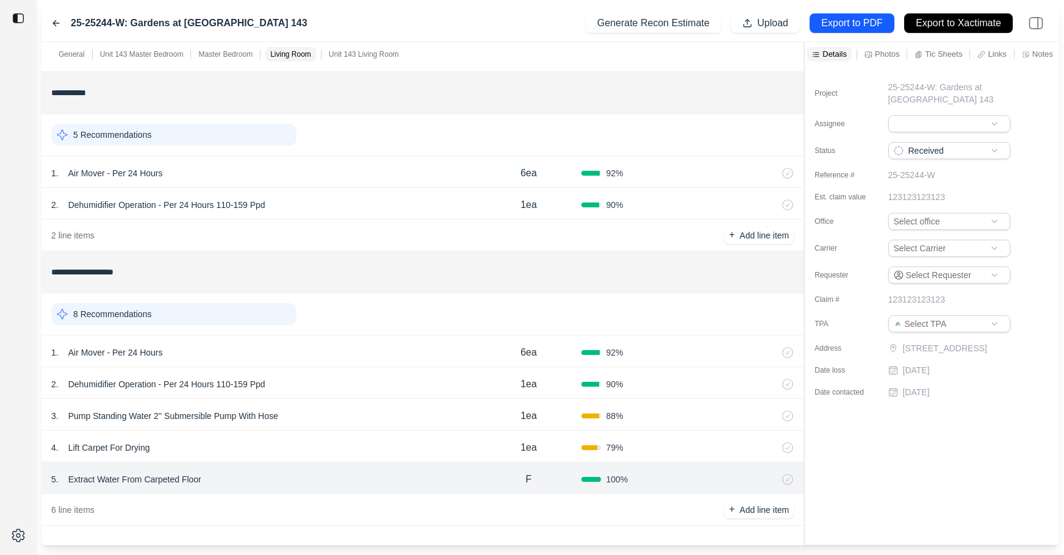
click at [254, 57] on div "Master Bedroom" at bounding box center [225, 54] width 59 height 15
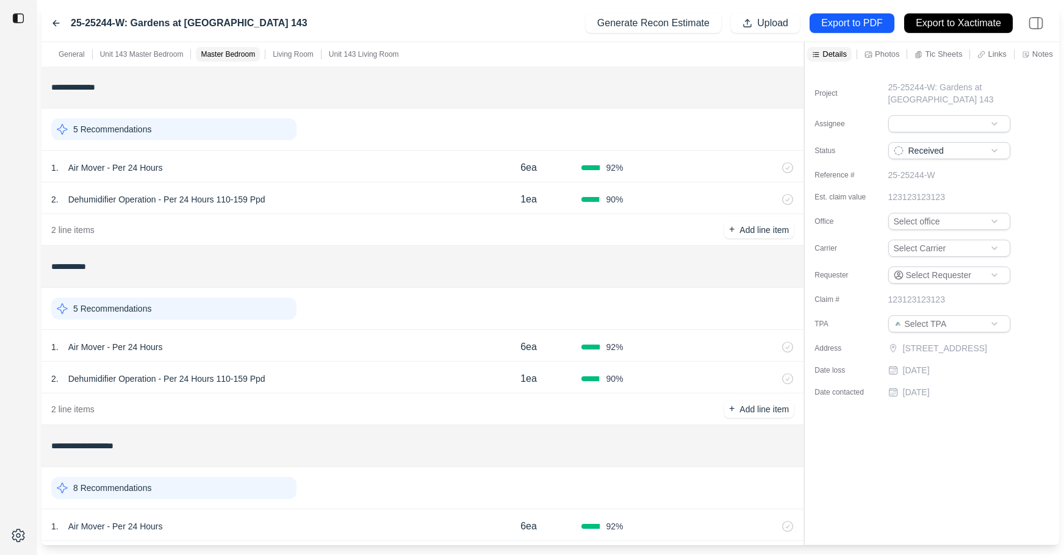
click at [306, 55] on p "Living Room" at bounding box center [293, 54] width 41 height 10
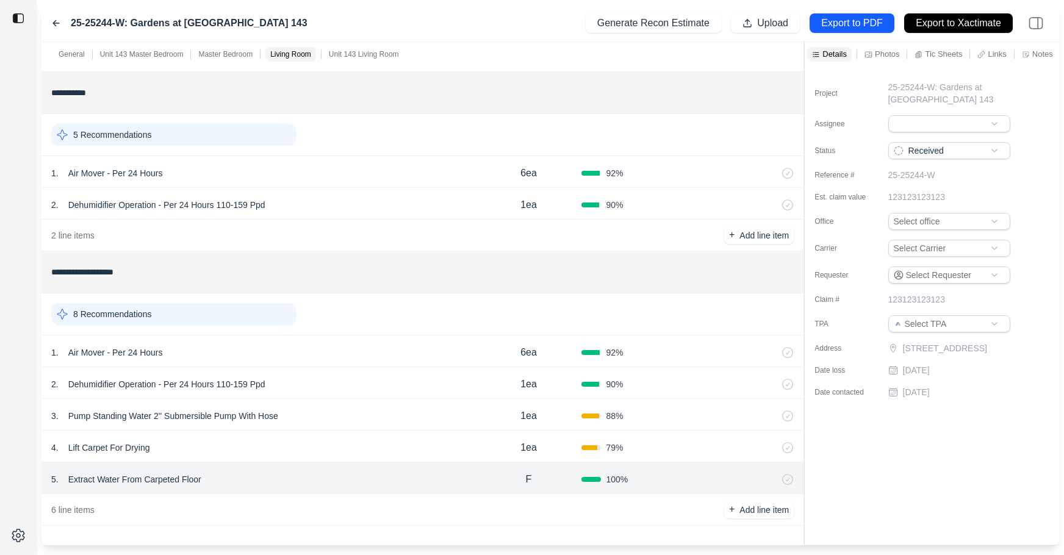
click at [242, 52] on p "Master Bedroom" at bounding box center [225, 54] width 54 height 10
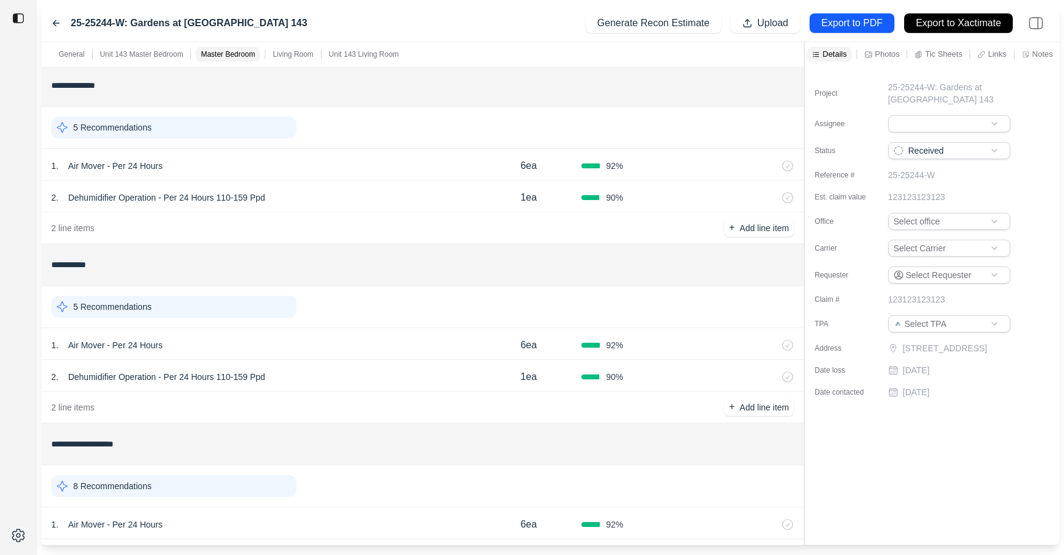
click at [306, 52] on p "Living Room" at bounding box center [293, 54] width 41 height 10
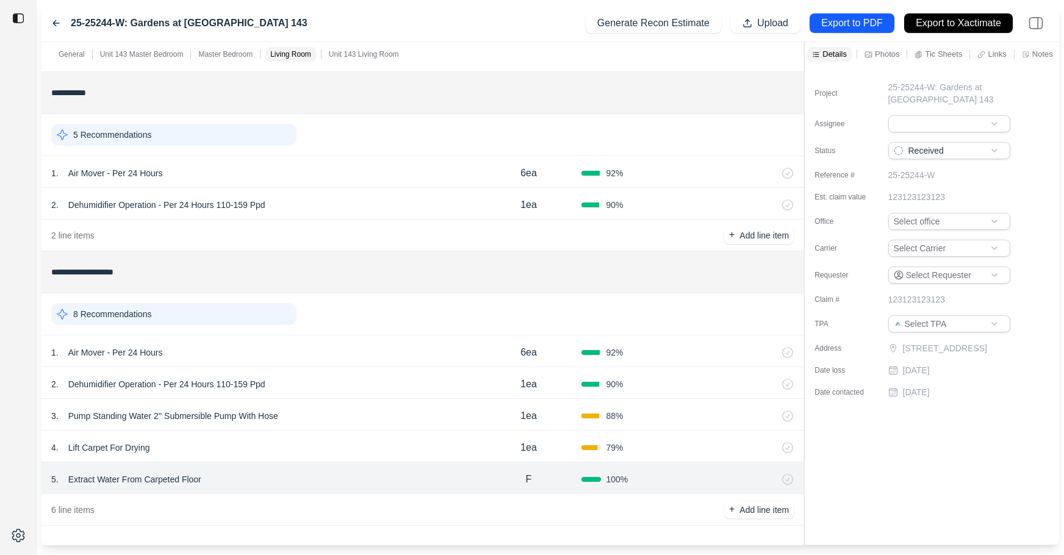
click at [214, 52] on p "Master Bedroom" at bounding box center [225, 54] width 54 height 10
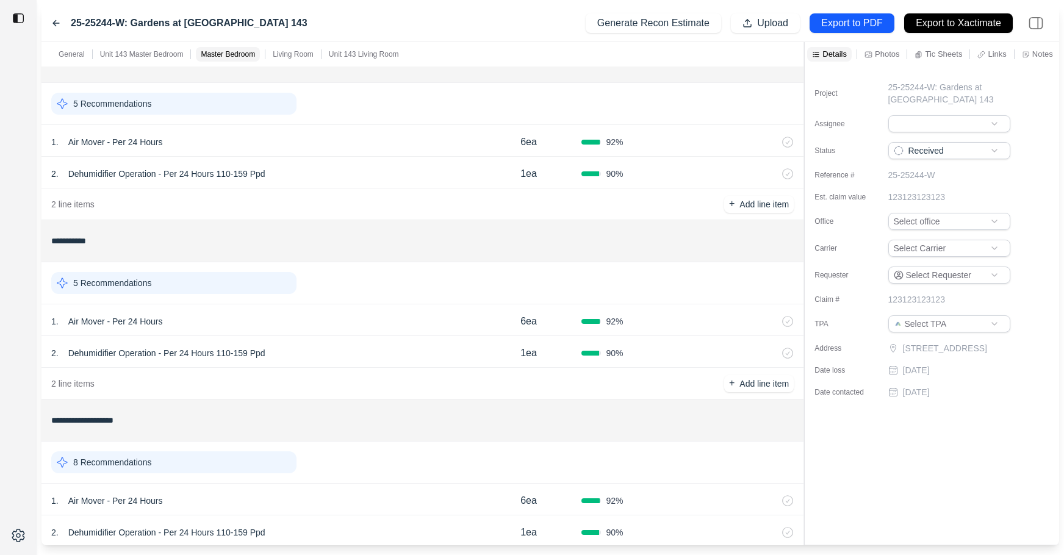
click at [304, 55] on p "Living Room" at bounding box center [293, 54] width 41 height 10
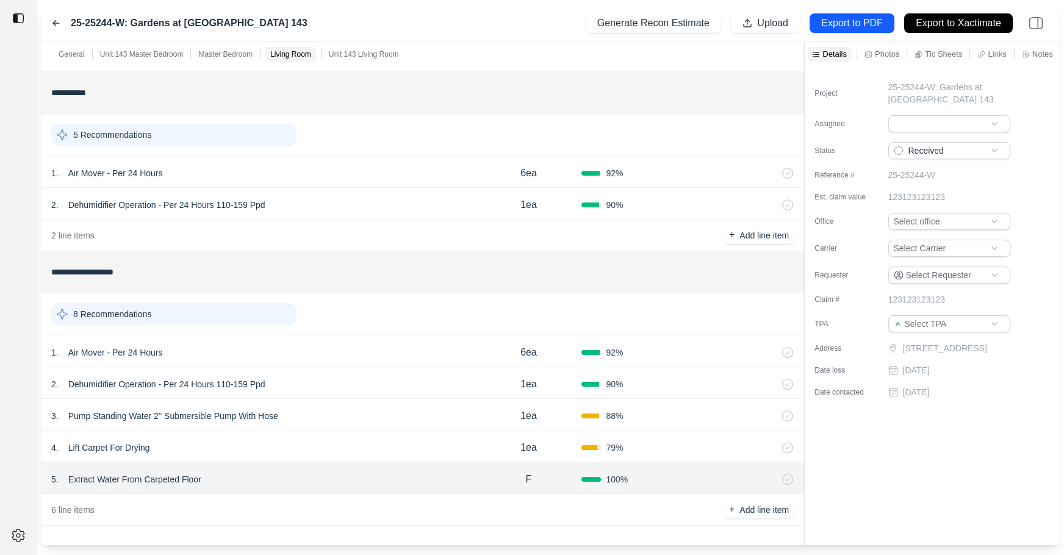
click at [217, 52] on p "Master Bedroom" at bounding box center [225, 54] width 54 height 10
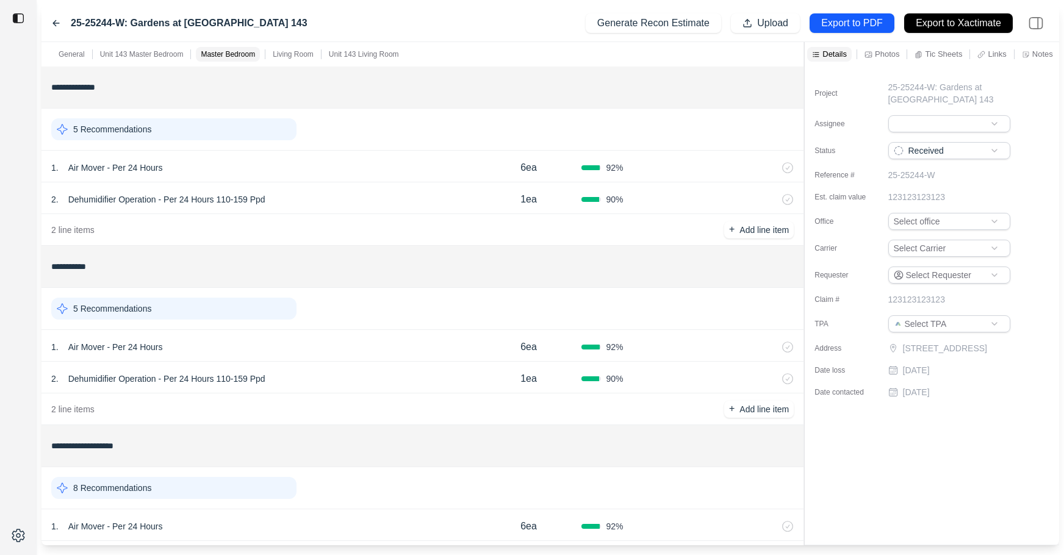
click at [307, 52] on p "Living Room" at bounding box center [293, 54] width 41 height 10
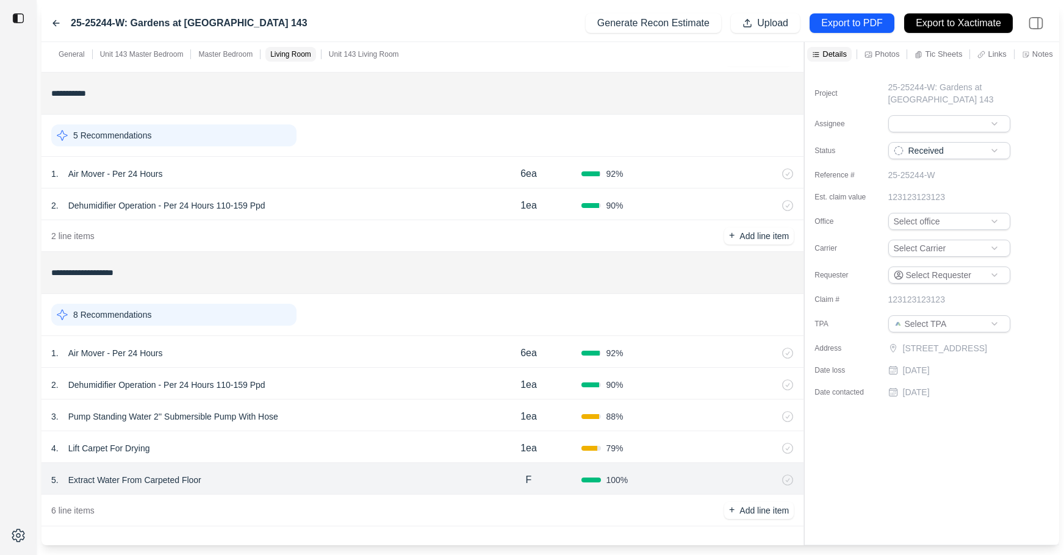
click at [212, 49] on p "Master Bedroom" at bounding box center [225, 54] width 54 height 10
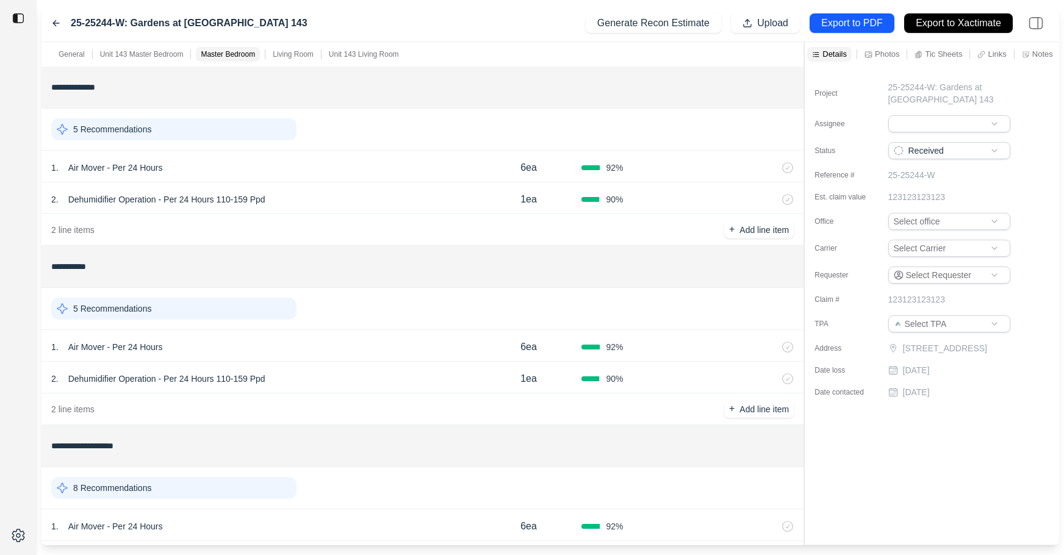
click at [290, 55] on p "Living Room" at bounding box center [293, 54] width 41 height 10
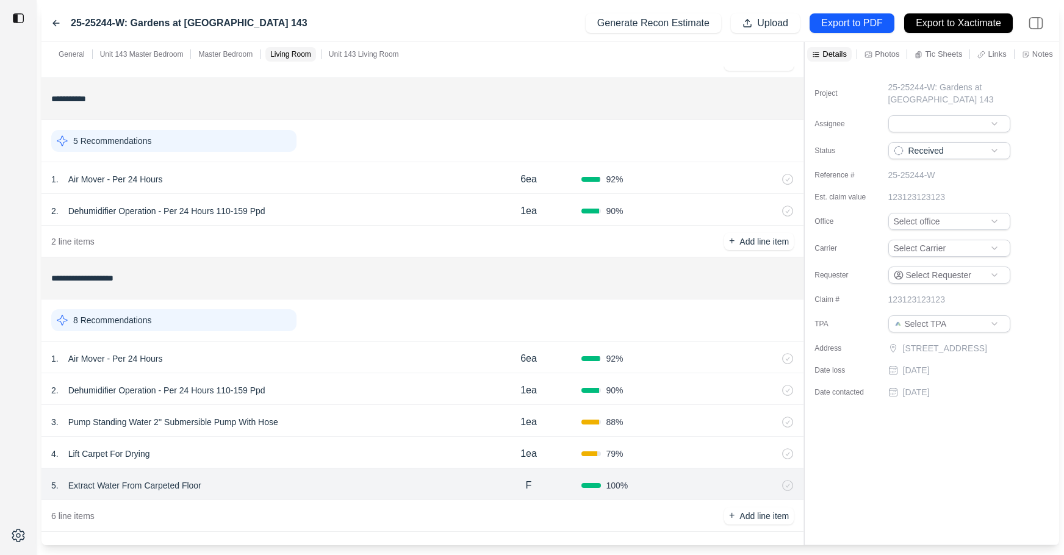
scroll to position [755, 0]
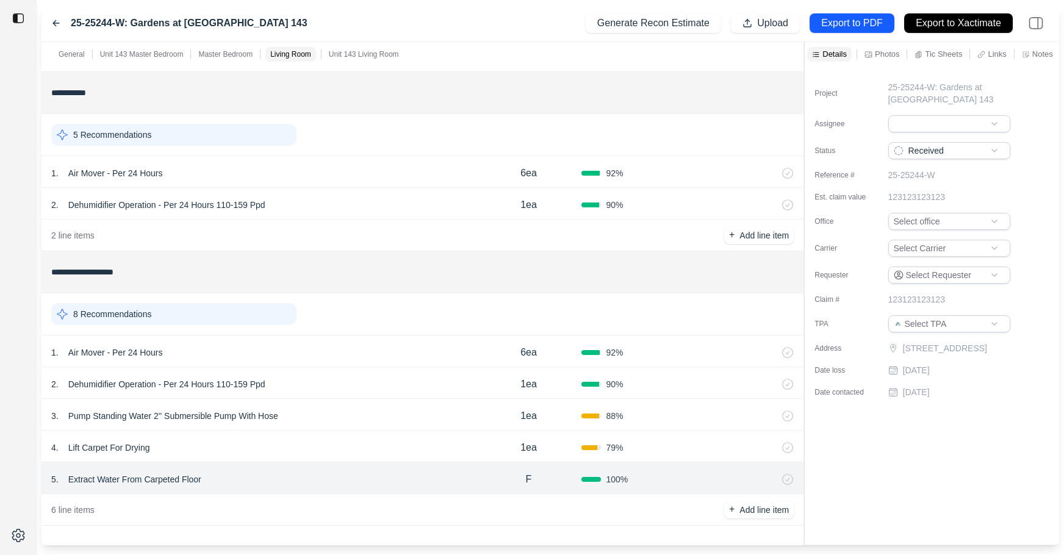
click at [382, 447] on div "4 . Lift Carpet For Drying" at bounding box center [263, 447] width 425 height 17
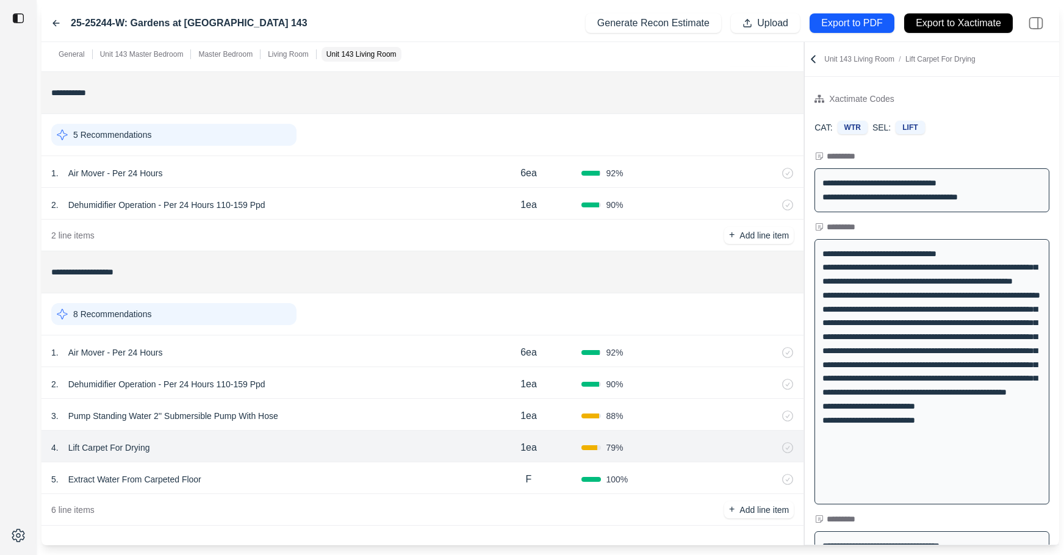
click at [385, 424] on div "3 . Pump Standing Water 2'' Submersible Pump With Hose" at bounding box center [263, 416] width 425 height 17
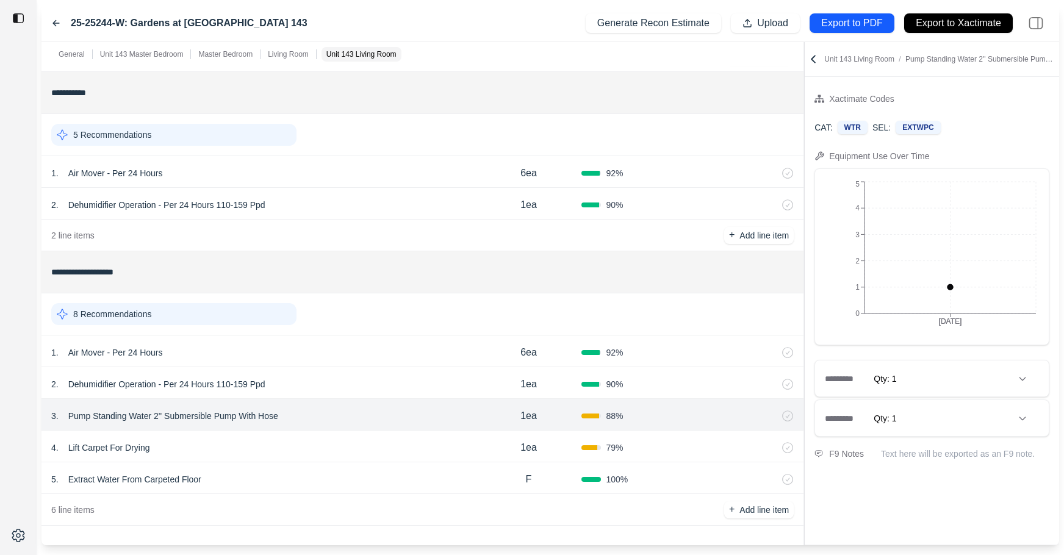
click at [397, 384] on div "2 . Dehumidifier Operation - Per 24 Hours 110-159 Ppd" at bounding box center [263, 384] width 425 height 17
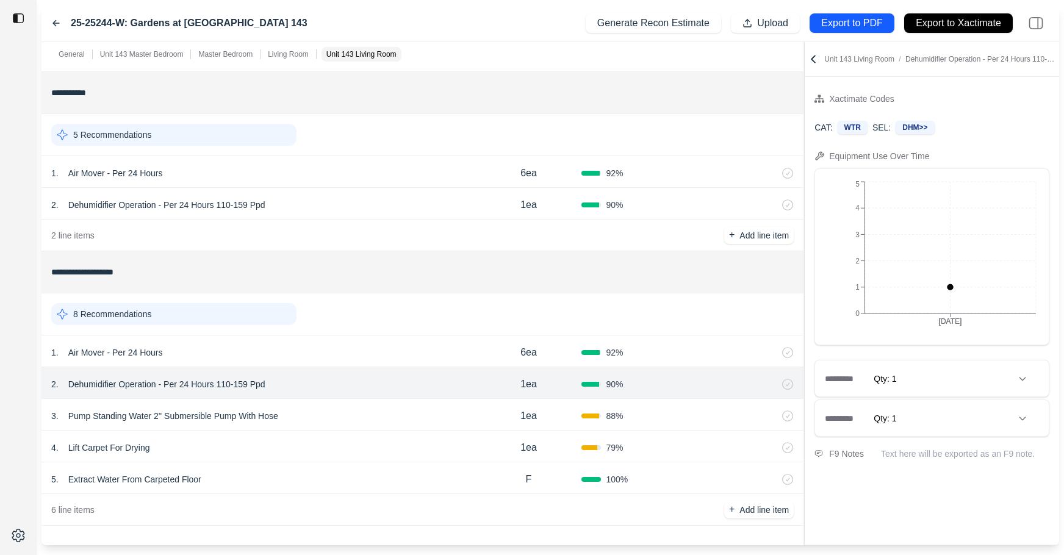
click at [359, 477] on div "5 . Extract Water From Carpeted Floor" at bounding box center [263, 479] width 425 height 17
